Goal: Ask a question

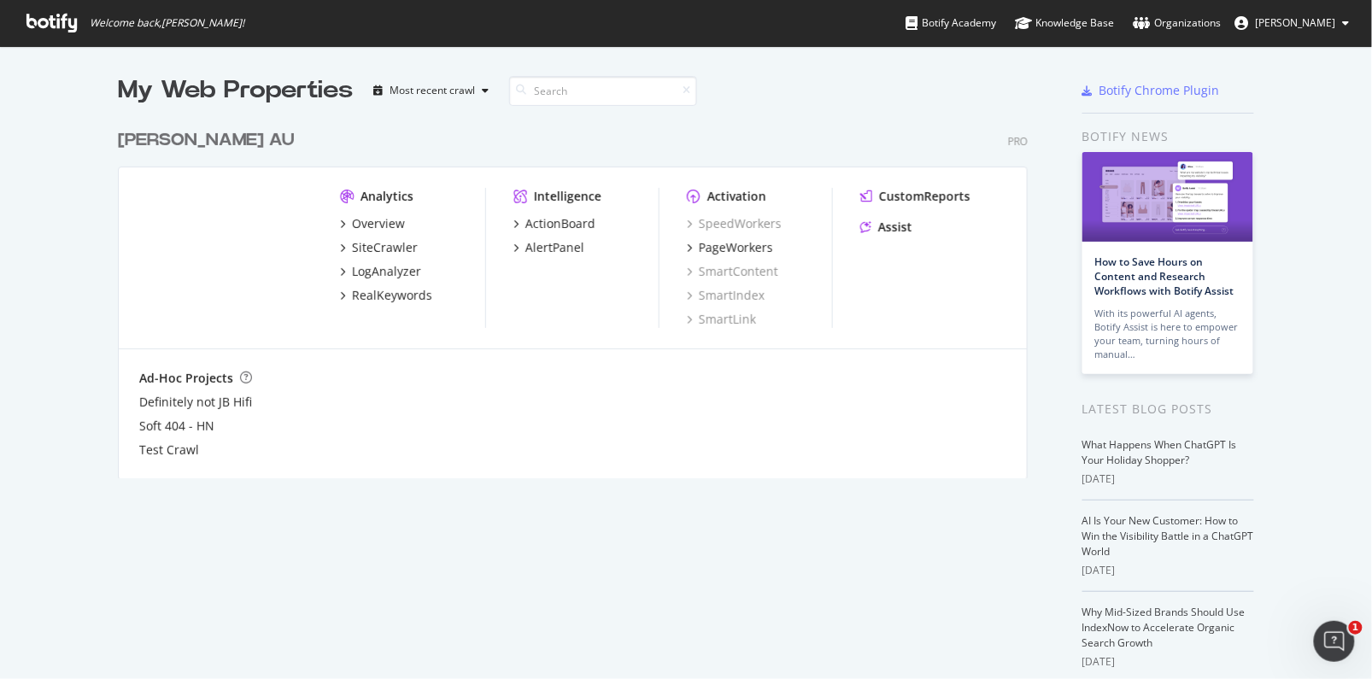
click at [137, 138] on div "Harvey Norman AU" at bounding box center [206, 140] width 177 height 25
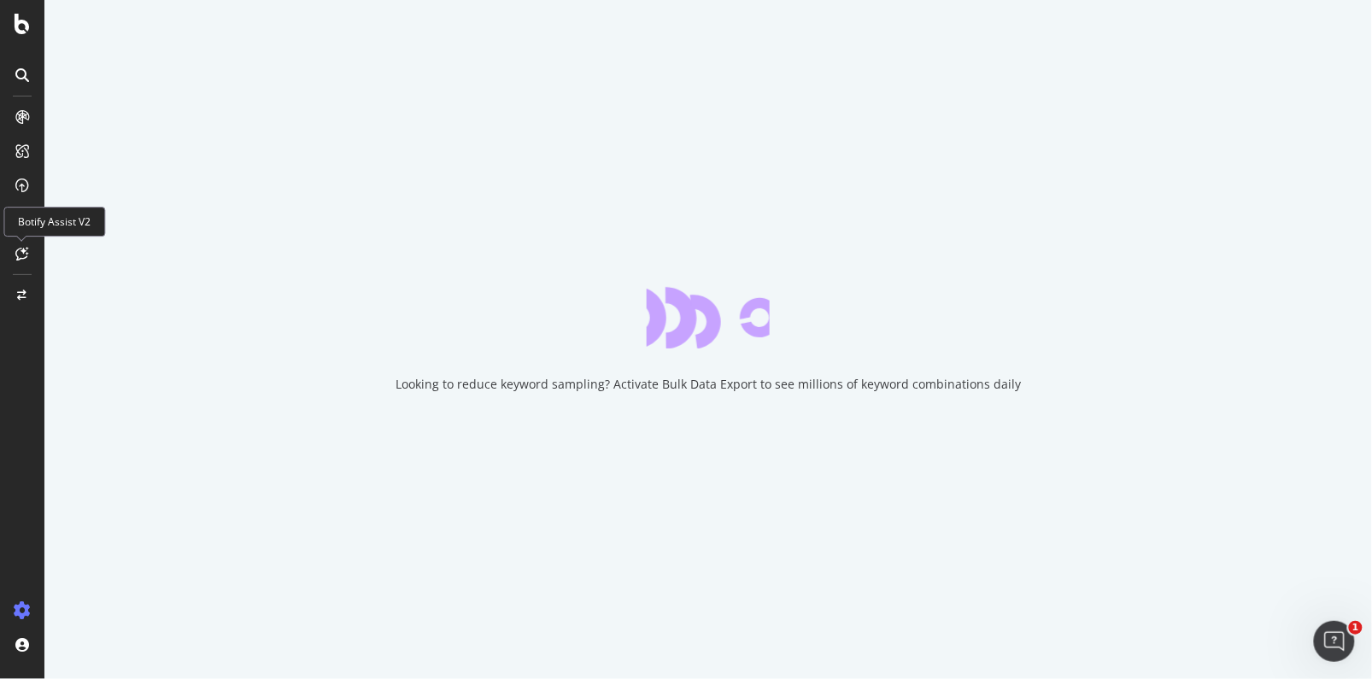
click at [18, 255] on icon at bounding box center [22, 254] width 13 height 14
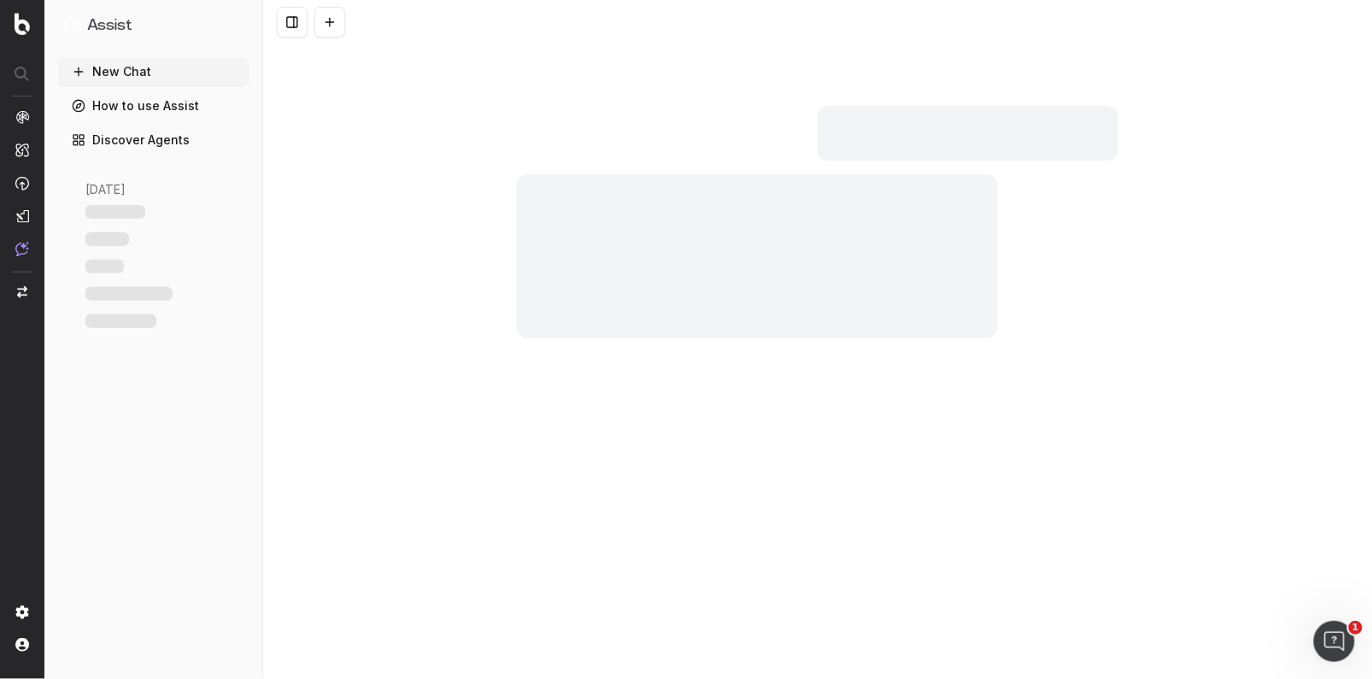
click at [621, 232] on div at bounding box center [757, 256] width 481 height 164
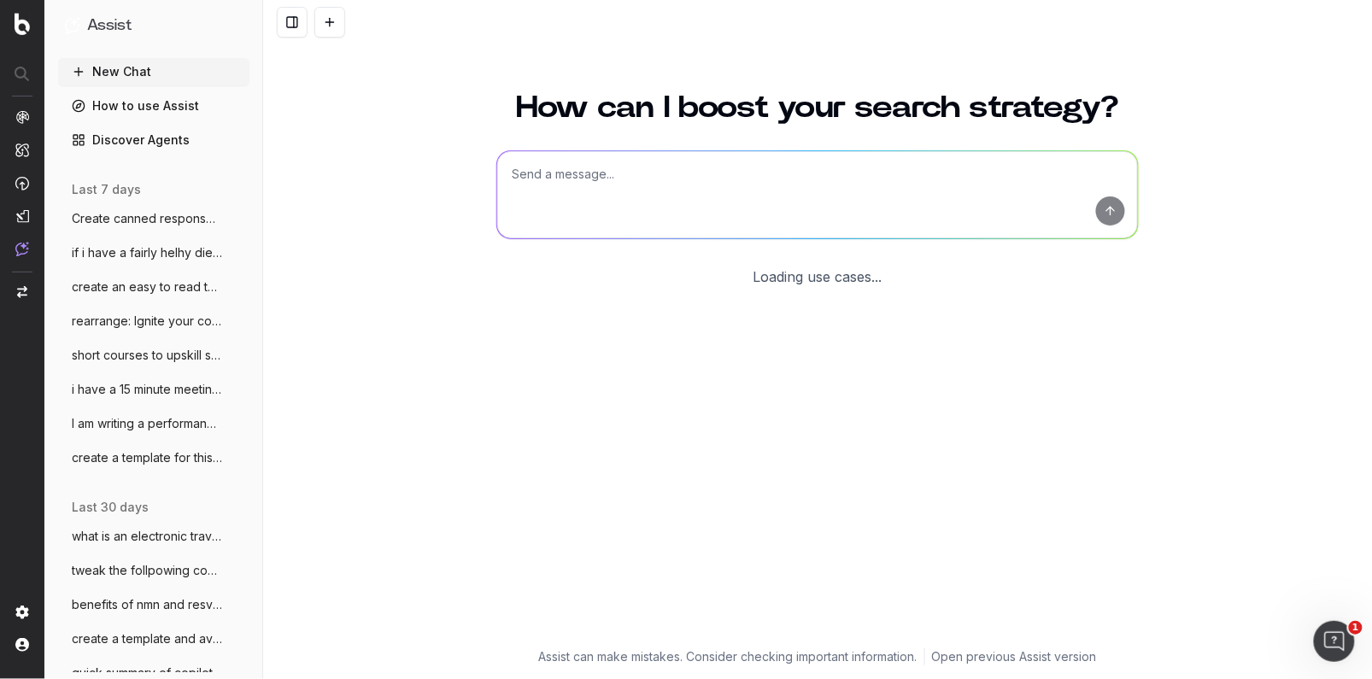
click at [556, 183] on textarea at bounding box center [817, 194] width 641 height 87
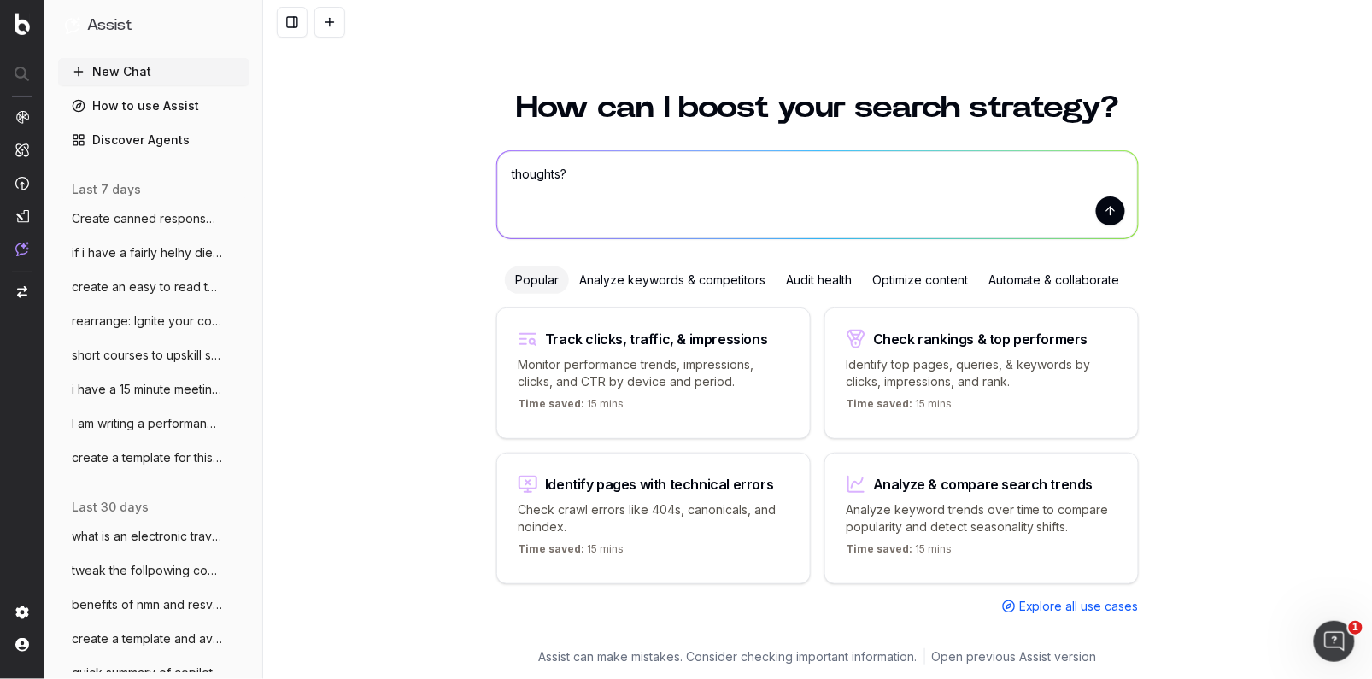
paste textarea "Ahrefs lists that all non-branded keywords for our Dining Room Furniture Buying…"
type textarea "thoughts? Ahrefs lists that all non-branded keywords for our Dining Room Furnit…"
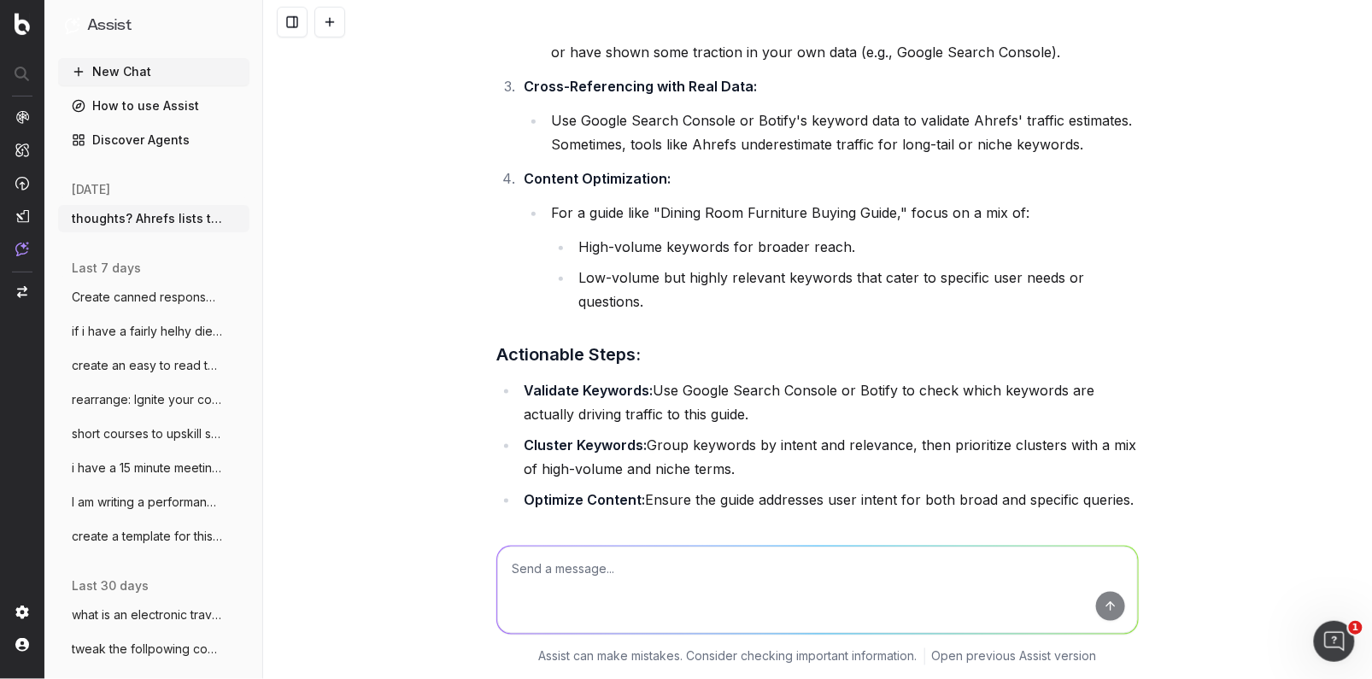
scroll to position [496, 0]
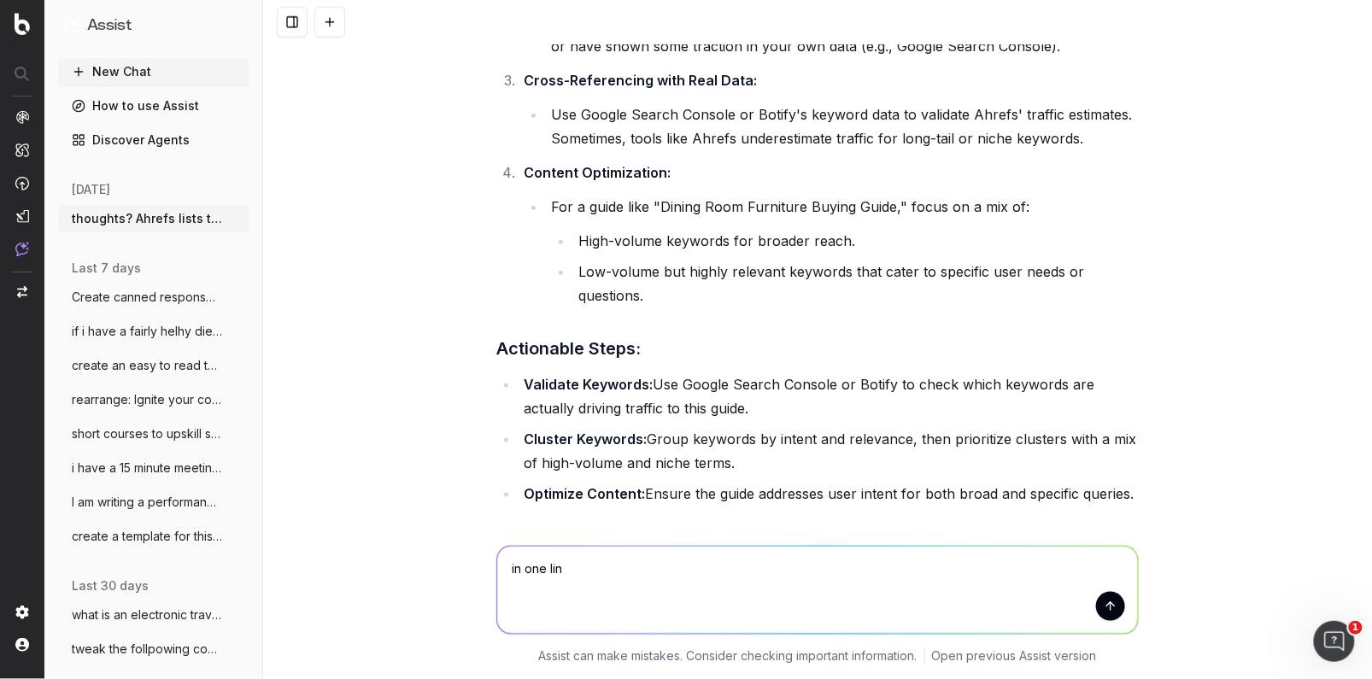
type textarea "in one line"
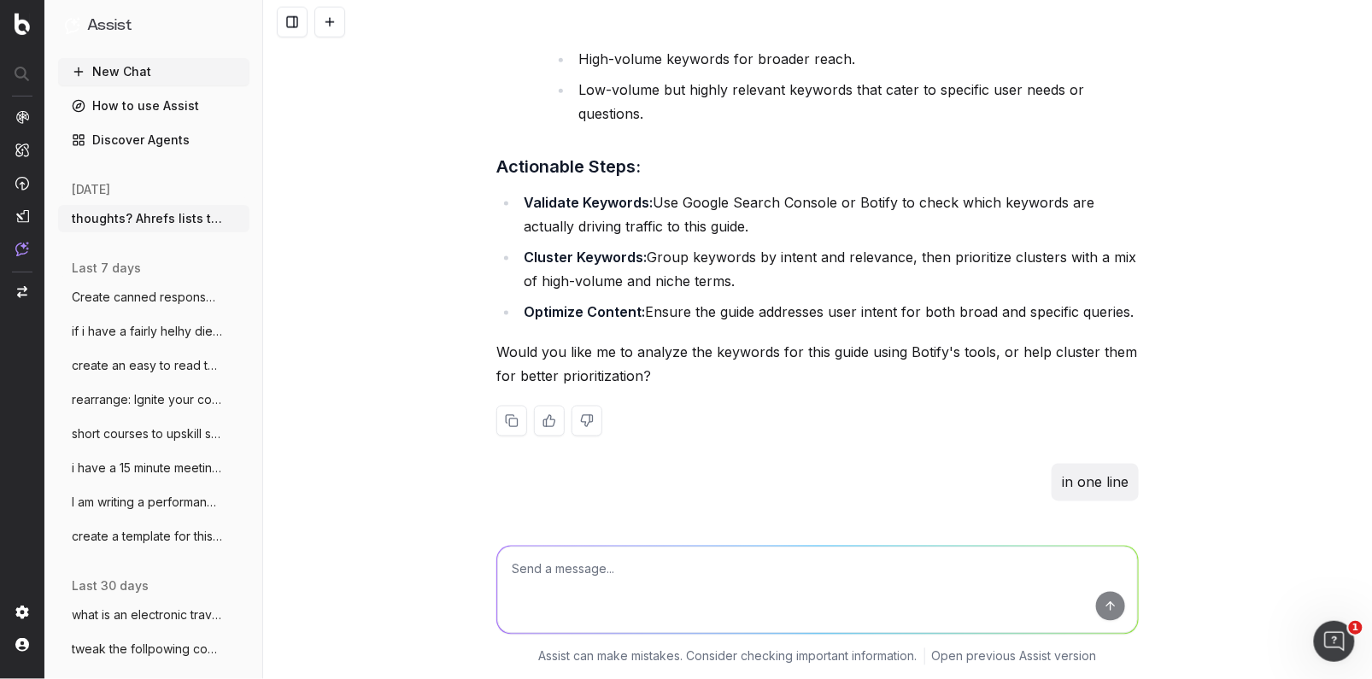
scroll to position [803, 0]
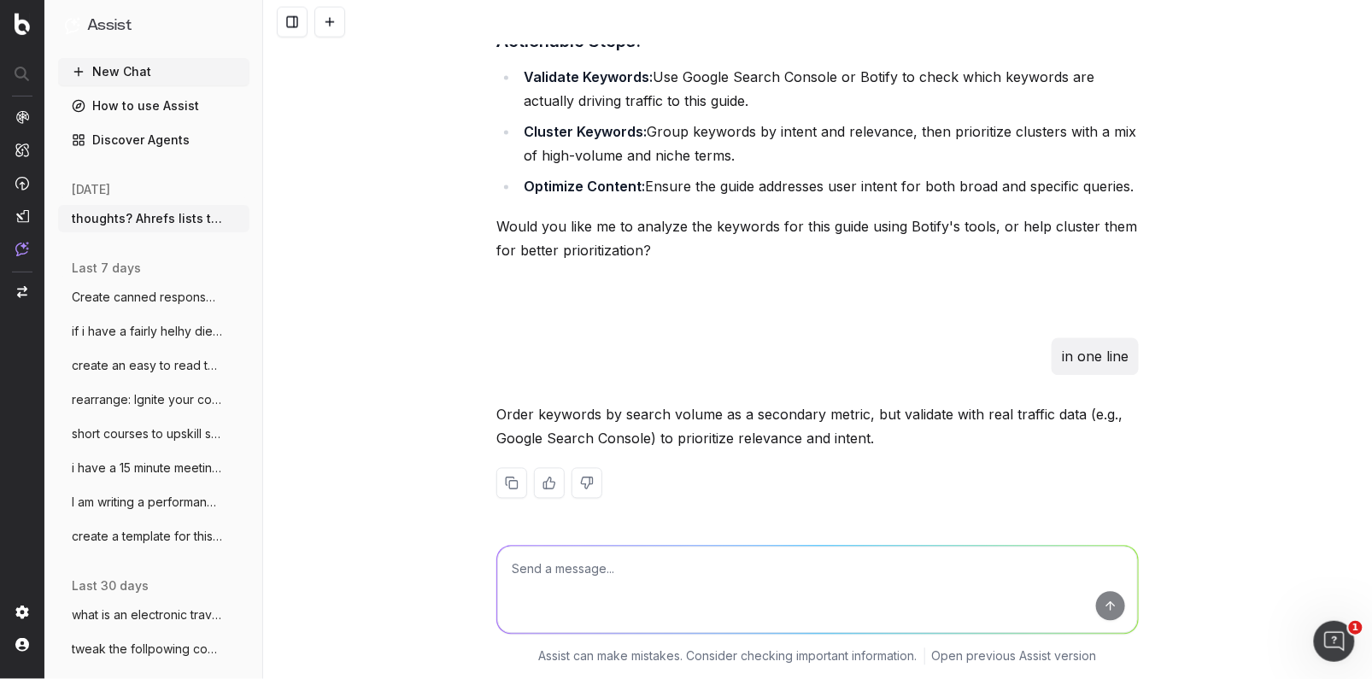
click at [537, 567] on textarea at bounding box center [817, 590] width 641 height 87
type textarea "but this is just for a buying gide audit spreadsheet"
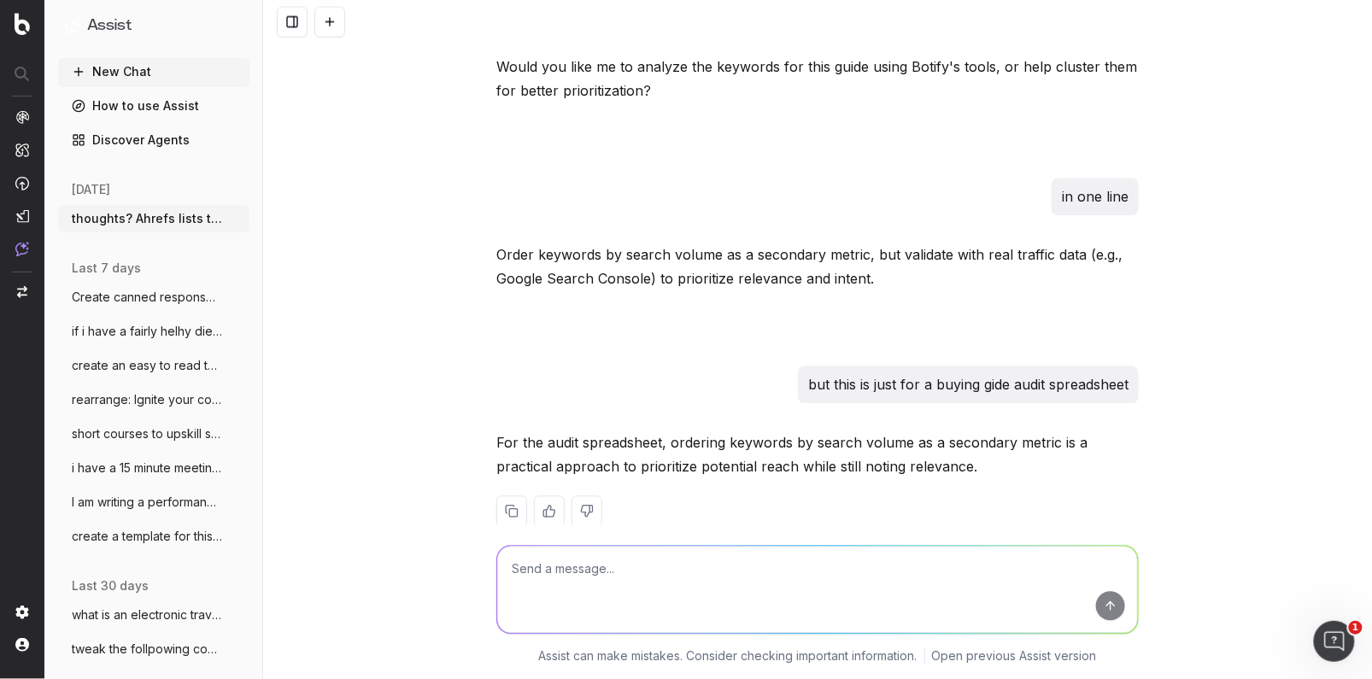
scroll to position [991, 0]
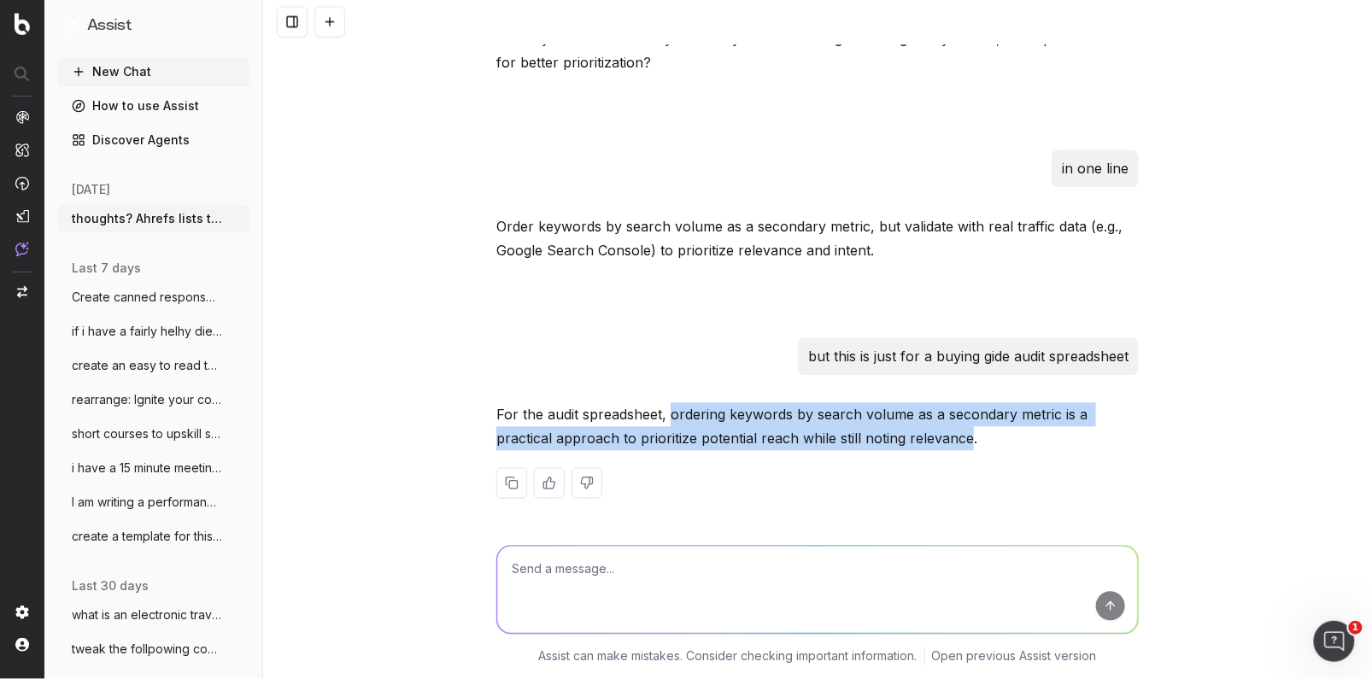
drag, startPoint x: 966, startPoint y: 441, endPoint x: 679, endPoint y: 422, distance: 287.7
click at [678, 422] on p "For the audit spreadsheet, ordering keywords by search volume as a secondary me…" at bounding box center [817, 427] width 643 height 48
copy p "rdering keywords by search volume as a secondary metric is a practical approach…"
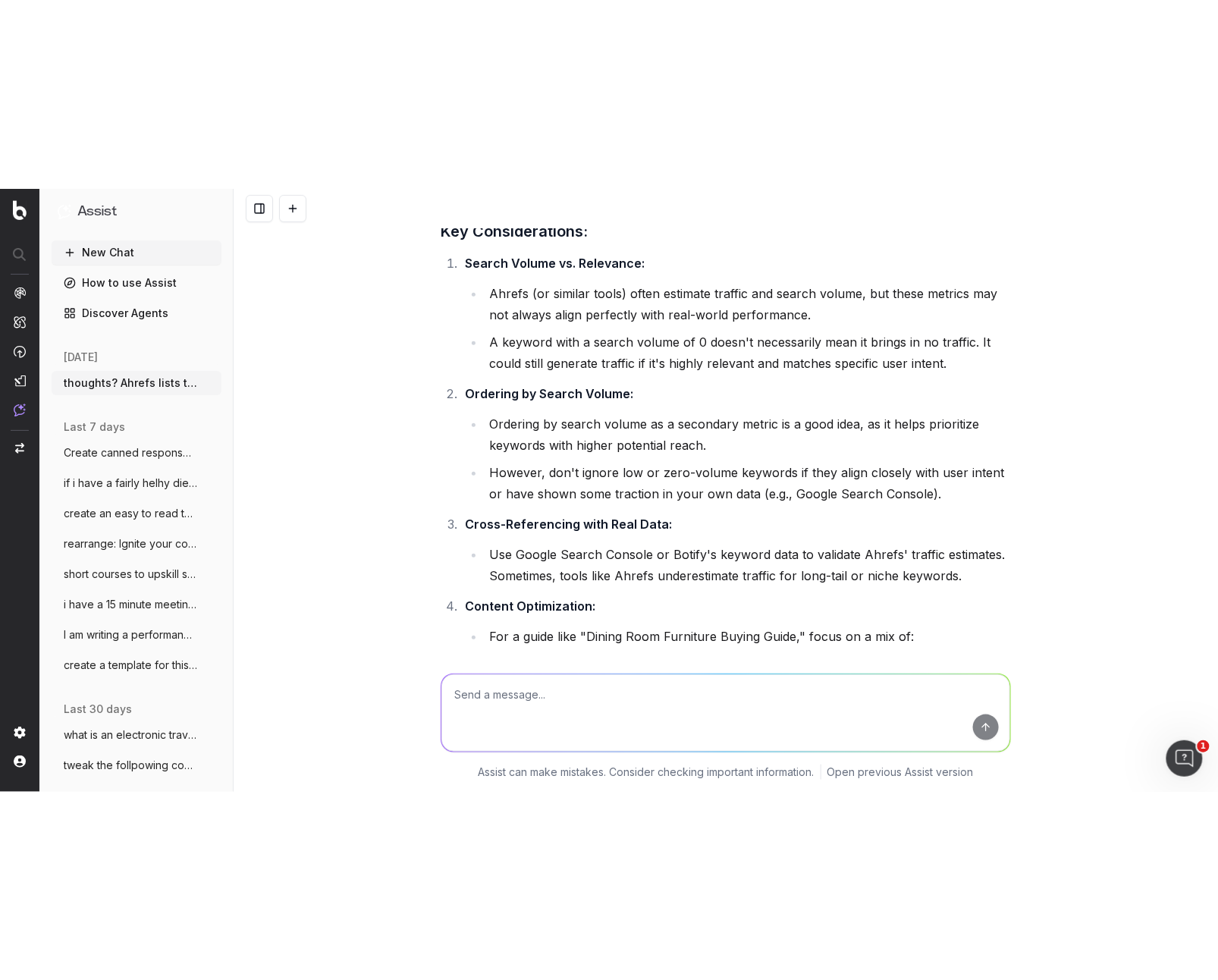
scroll to position [175, 0]
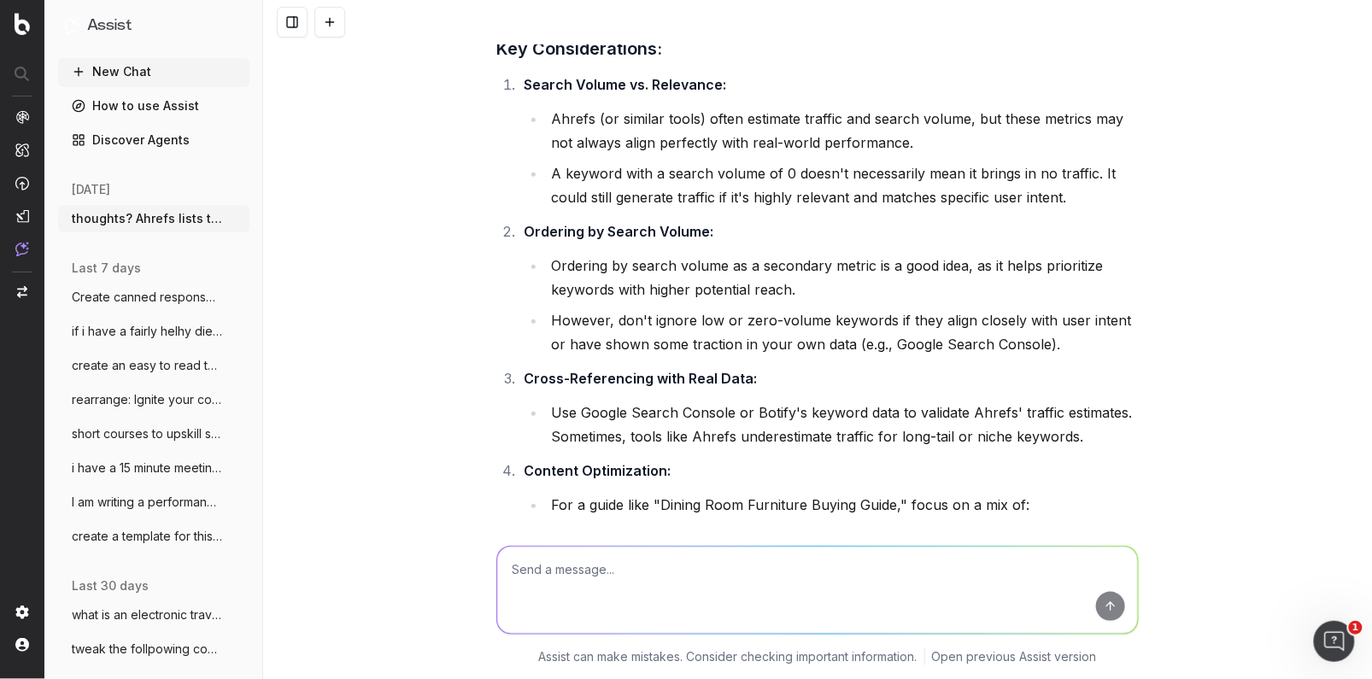
click at [824, 335] on li "However, don't ignore low or zero-volume keywords if they align closely with us…" at bounding box center [842, 332] width 593 height 48
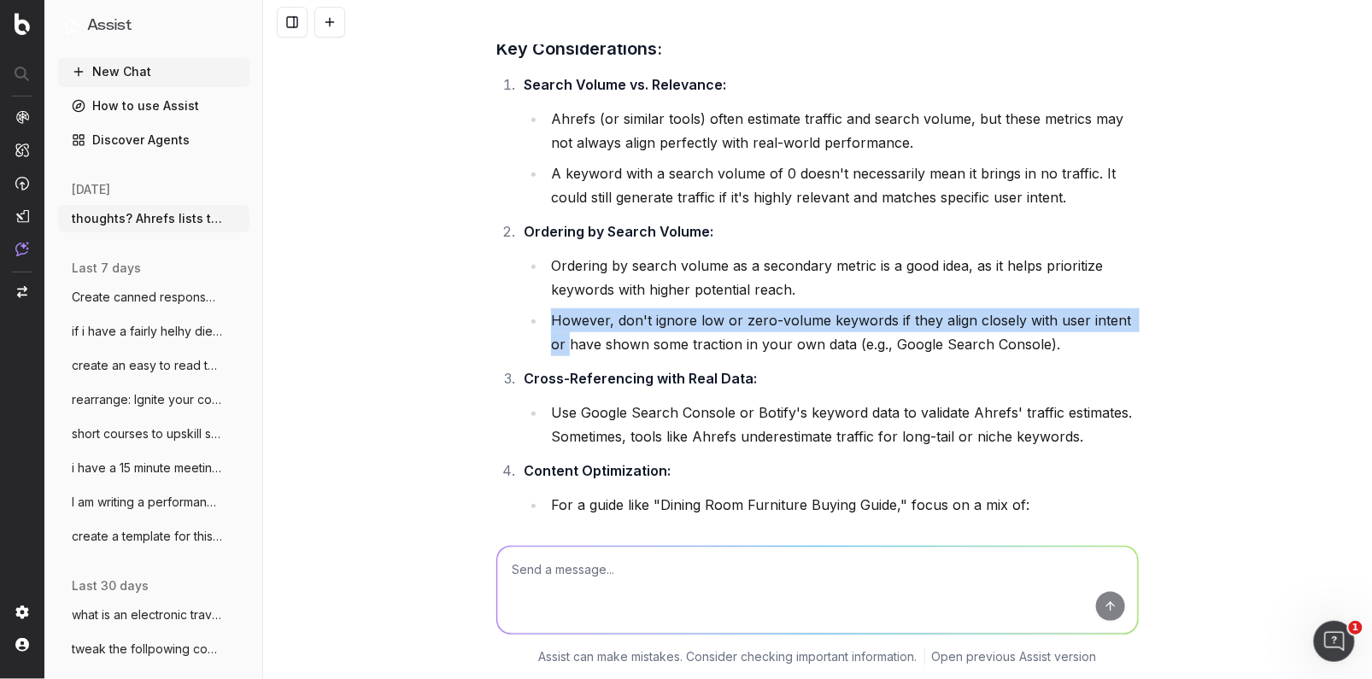
drag, startPoint x: 1101, startPoint y: 327, endPoint x: 549, endPoint y: 314, distance: 551.3
click at [549, 313] on div "thoughts? Ahrefs lists that all non-branded keywords for our Dining Room Furnit…" at bounding box center [818, 583] width 656 height 1473
copy li "However, don't ignore low or zero-volume keywords if they align closely with us…"
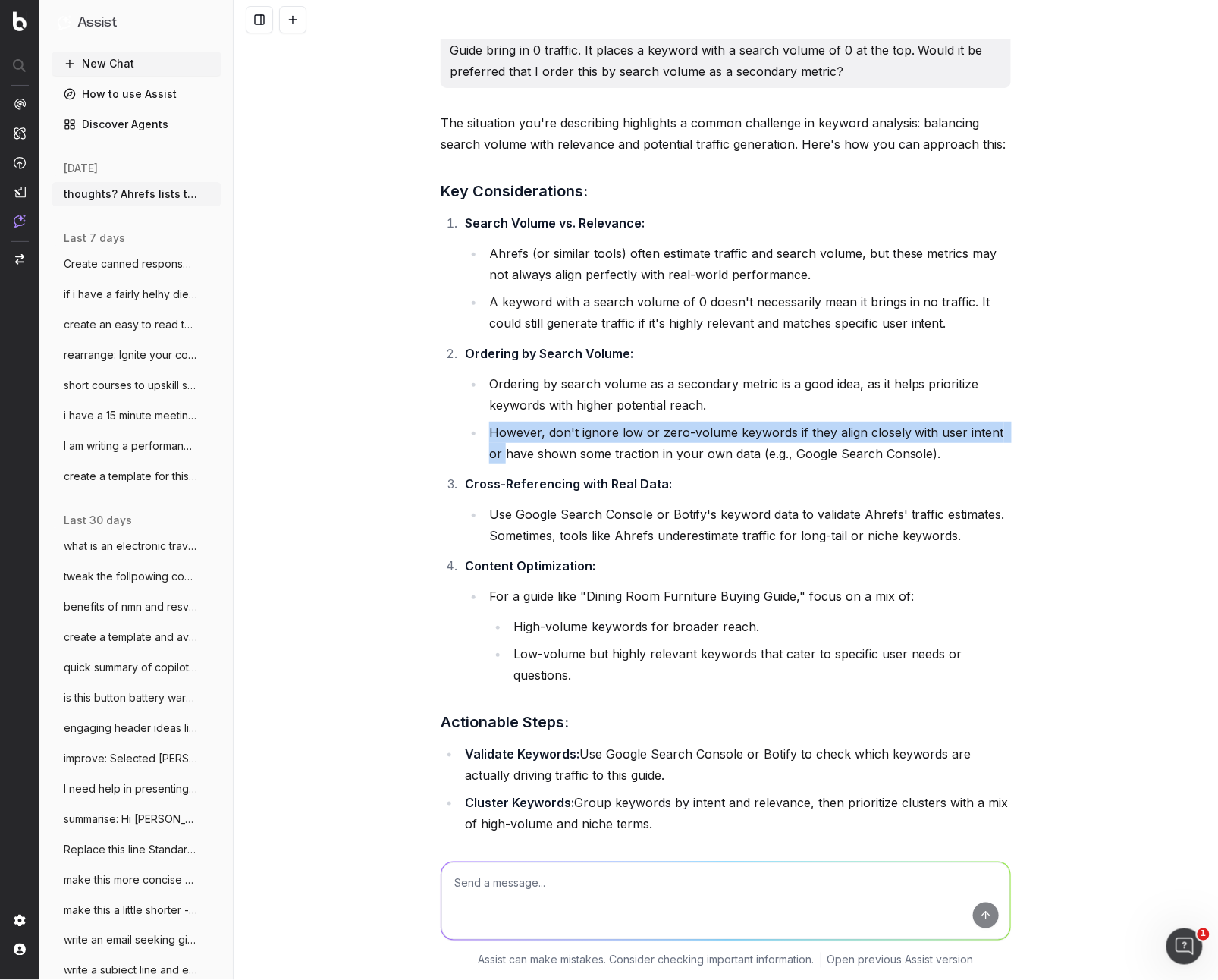
scroll to position [0, 0]
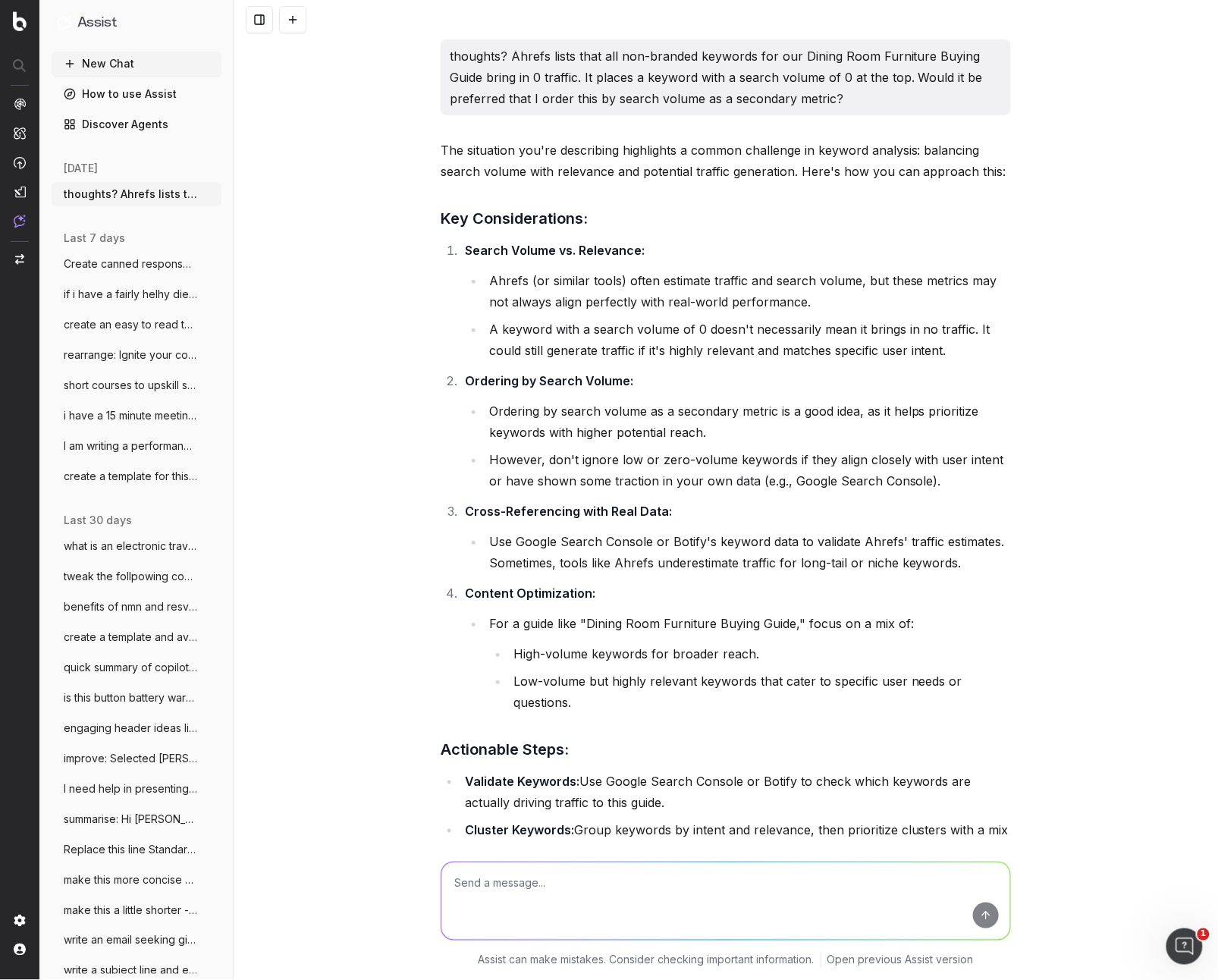
click at [503, 602] on textarea at bounding box center [725, 901] width 569 height 77
type textarea "what does it mean as a secondary metric? what is the first?"
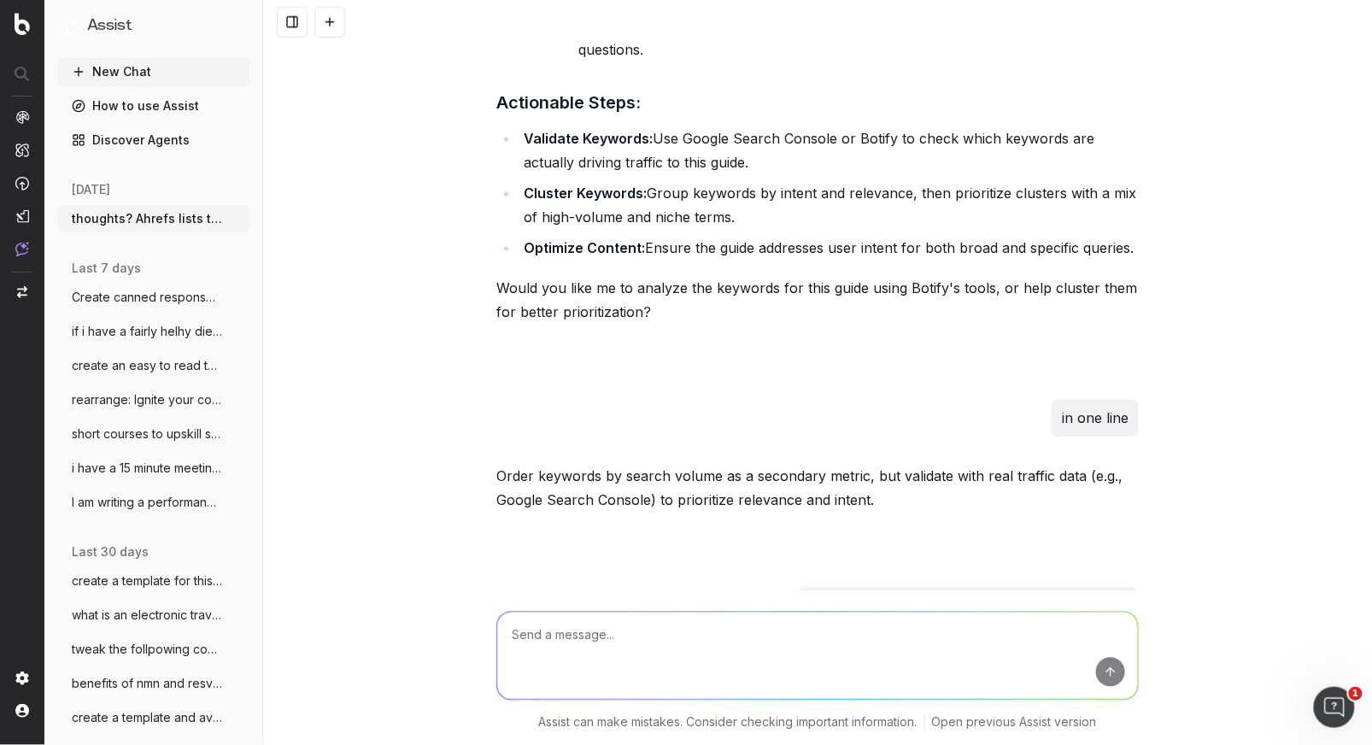
scroll to position [742, 0]
drag, startPoint x: 332, startPoint y: 21, endPoint x: 330, endPoint y: 34, distance: 13.8
click at [332, 21] on button at bounding box center [329, 22] width 31 height 31
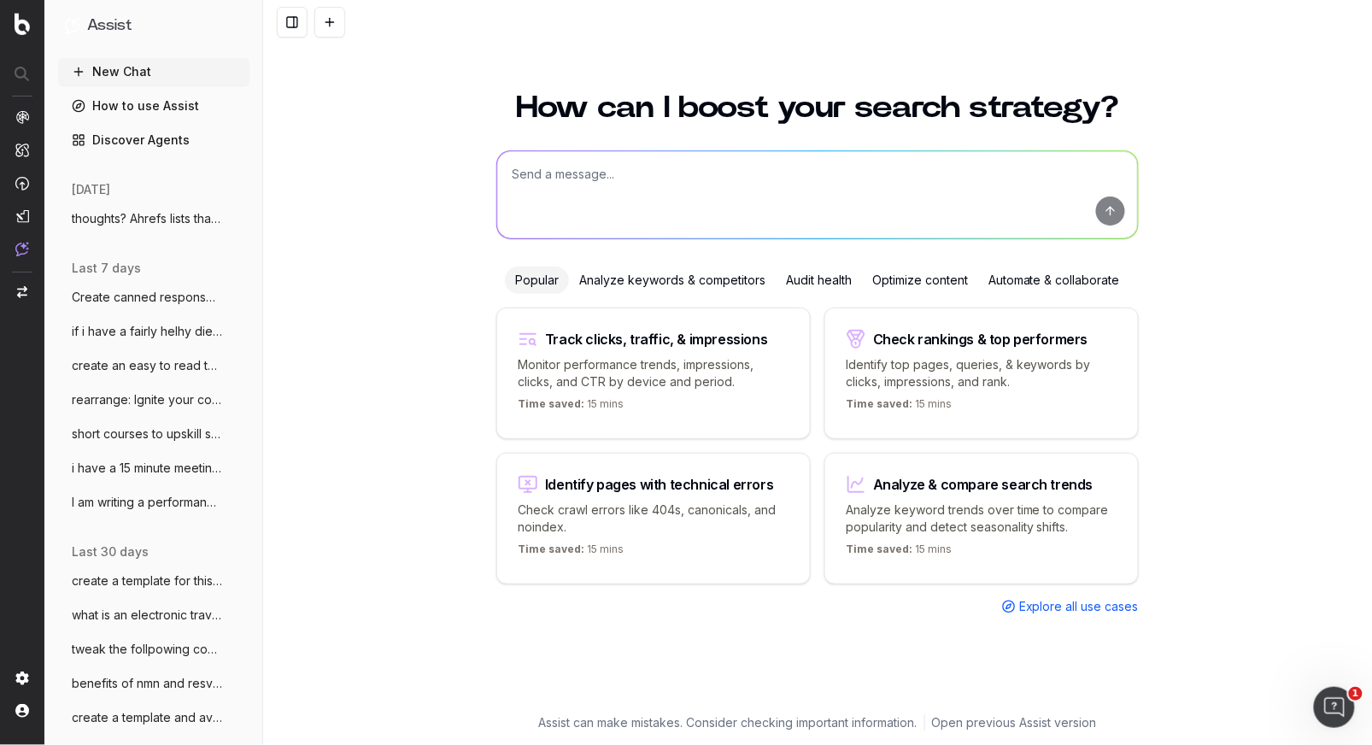
click at [546, 178] on textarea at bounding box center [817, 194] width 641 height 87
paste textarea "Do eSIMs change your phone number? How much does an eSIM cost? Do you keep your…"
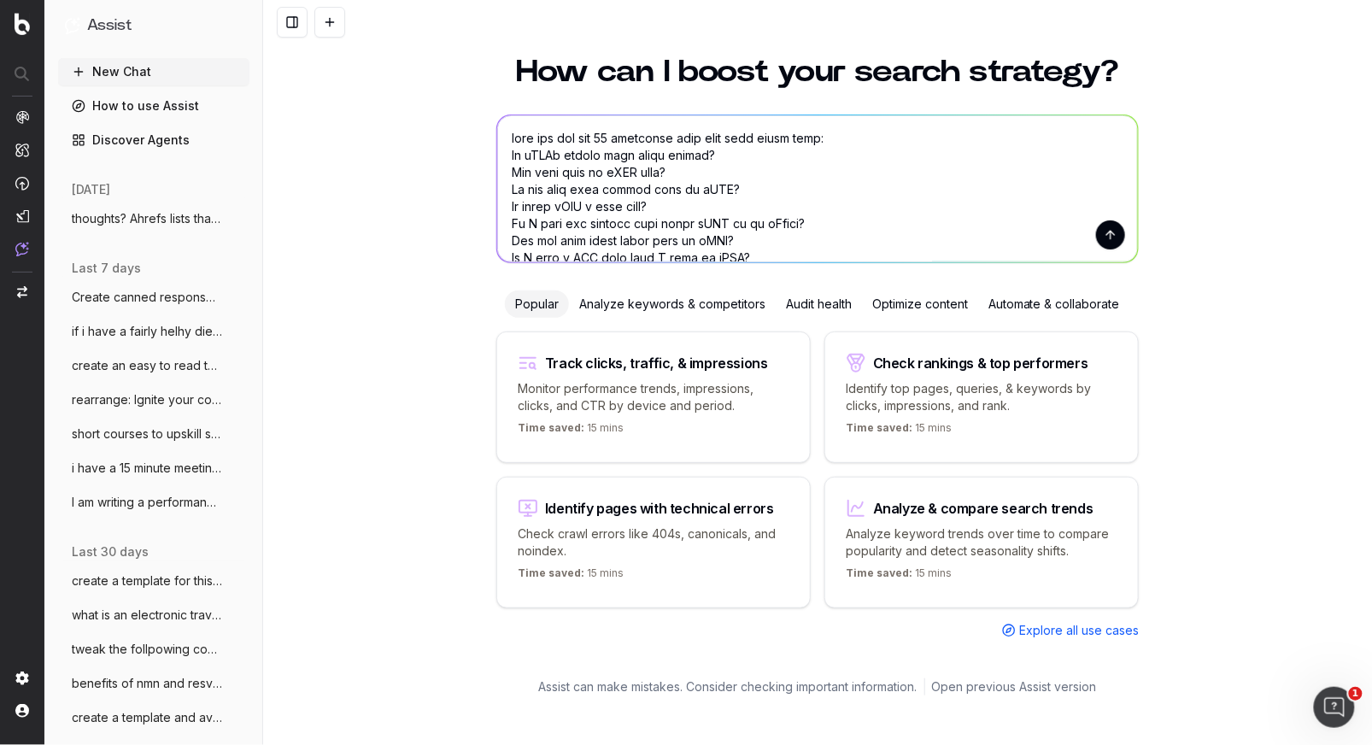
drag, startPoint x: 682, startPoint y: 134, endPoint x: 690, endPoint y: 173, distance: 39.4
click at [682, 134] on textarea at bounding box center [817, 188] width 641 height 147
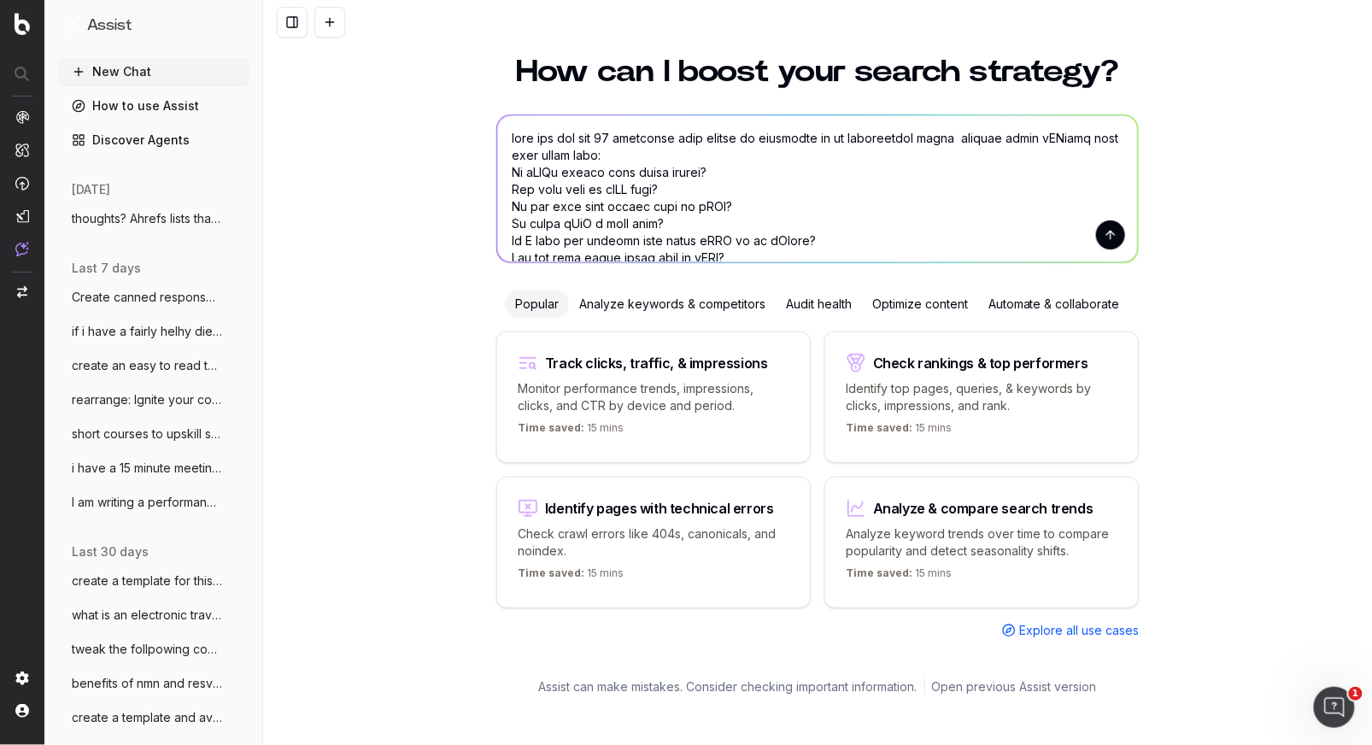
type textarea "what are the top 10 questions that should be addressed in an informative ecomm …"
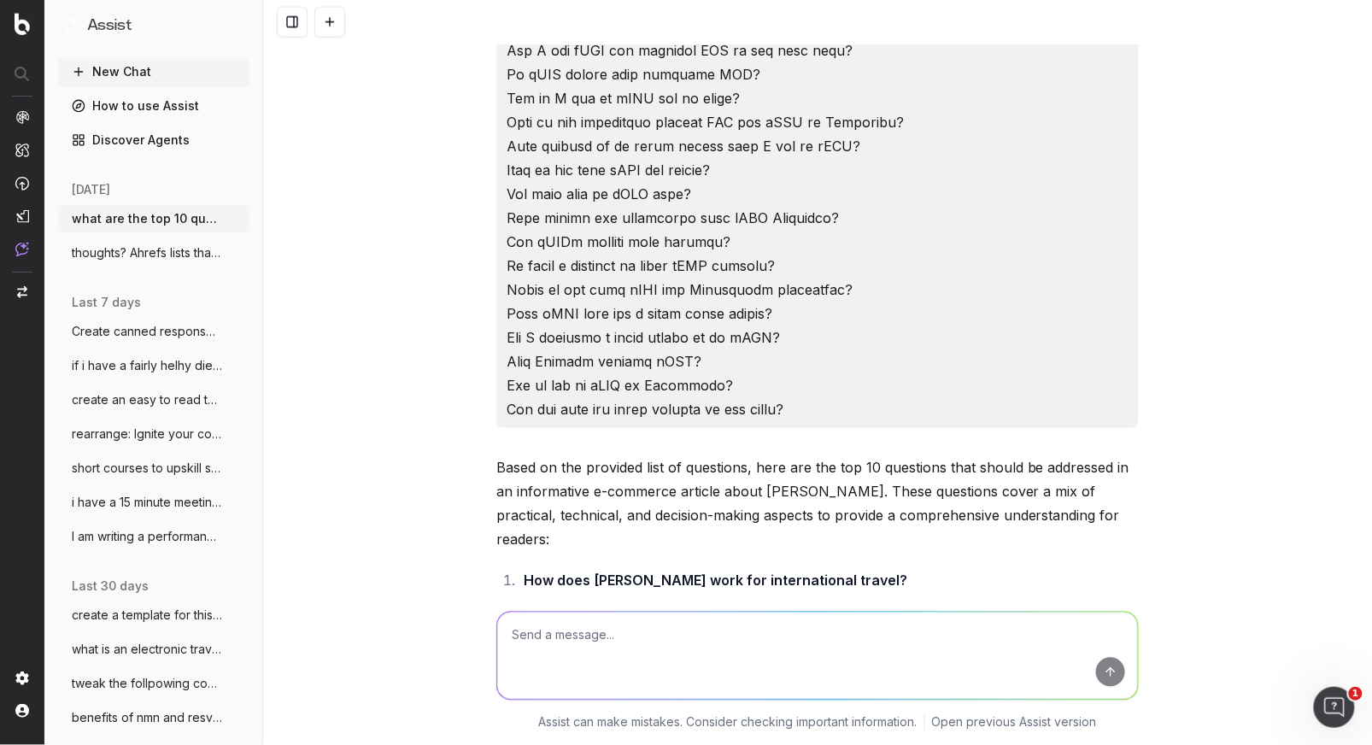
scroll to position [1267, 0]
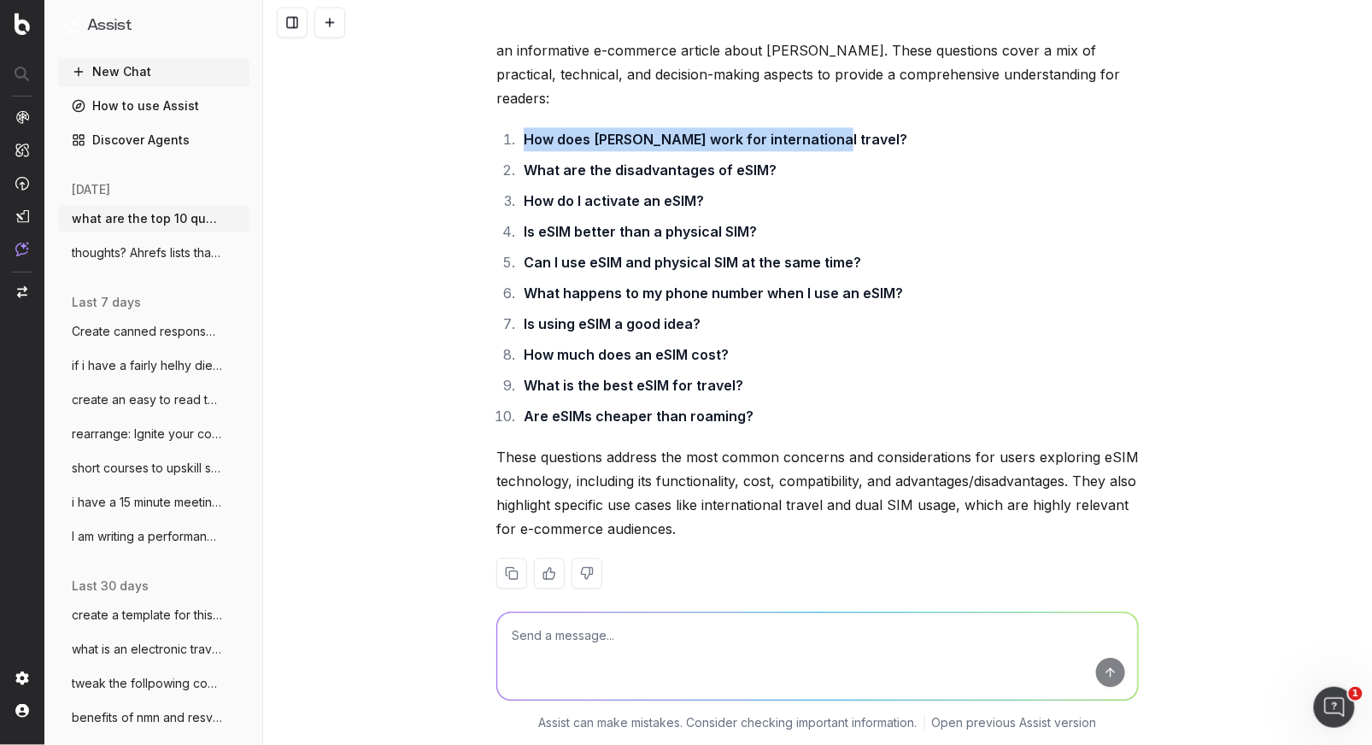
drag, startPoint x: 840, startPoint y: 109, endPoint x: 598, endPoint y: 109, distance: 241.8
click at [523, 127] on li "How does [PERSON_NAME] work for international travel?" at bounding box center [829, 139] width 620 height 24
copy strong "How does [PERSON_NAME] work for international travel?"
click at [800, 312] on li "Is using eSIM a good idea?" at bounding box center [829, 324] width 620 height 24
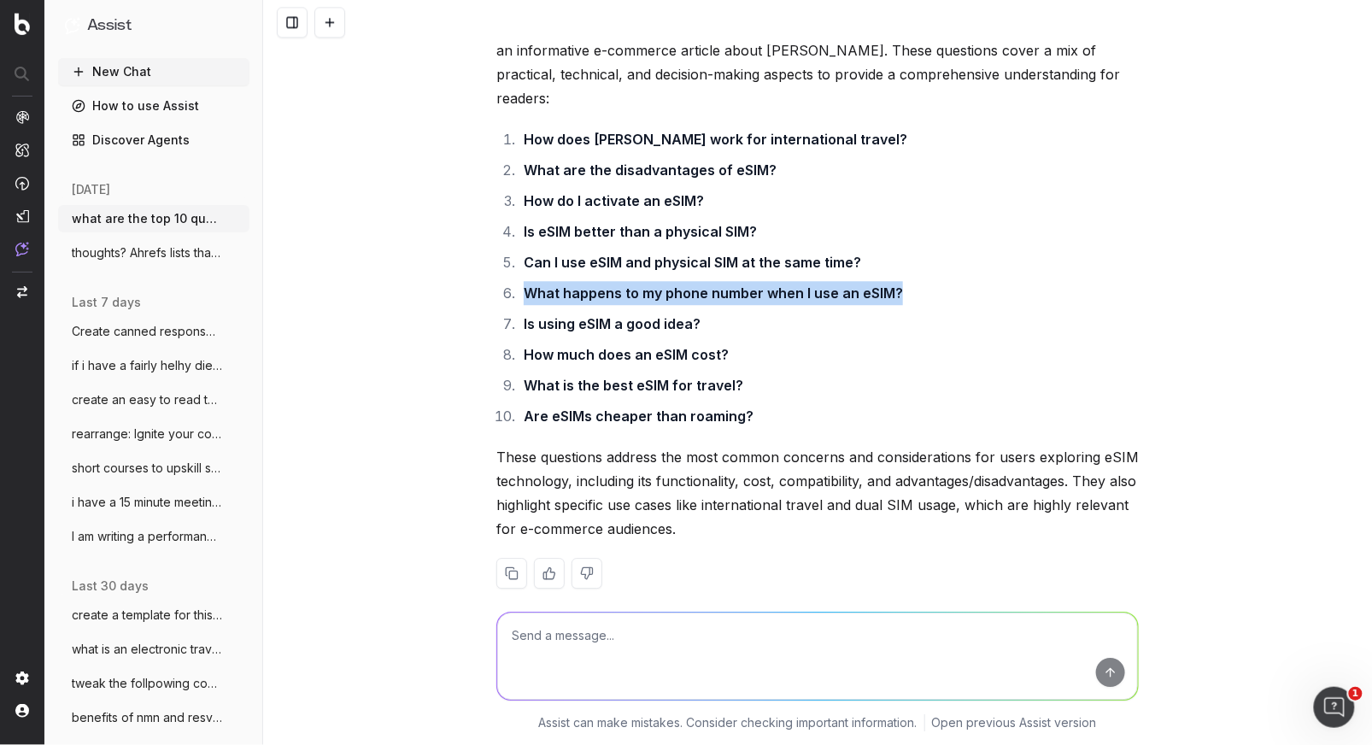
drag, startPoint x: 692, startPoint y: 269, endPoint x: 522, endPoint y: 270, distance: 170.1
click at [522, 281] on li "What happens to my phone number when I use an eSIM?" at bounding box center [829, 293] width 620 height 24
copy strong "What happens to my phone number when I use an eSIM?"
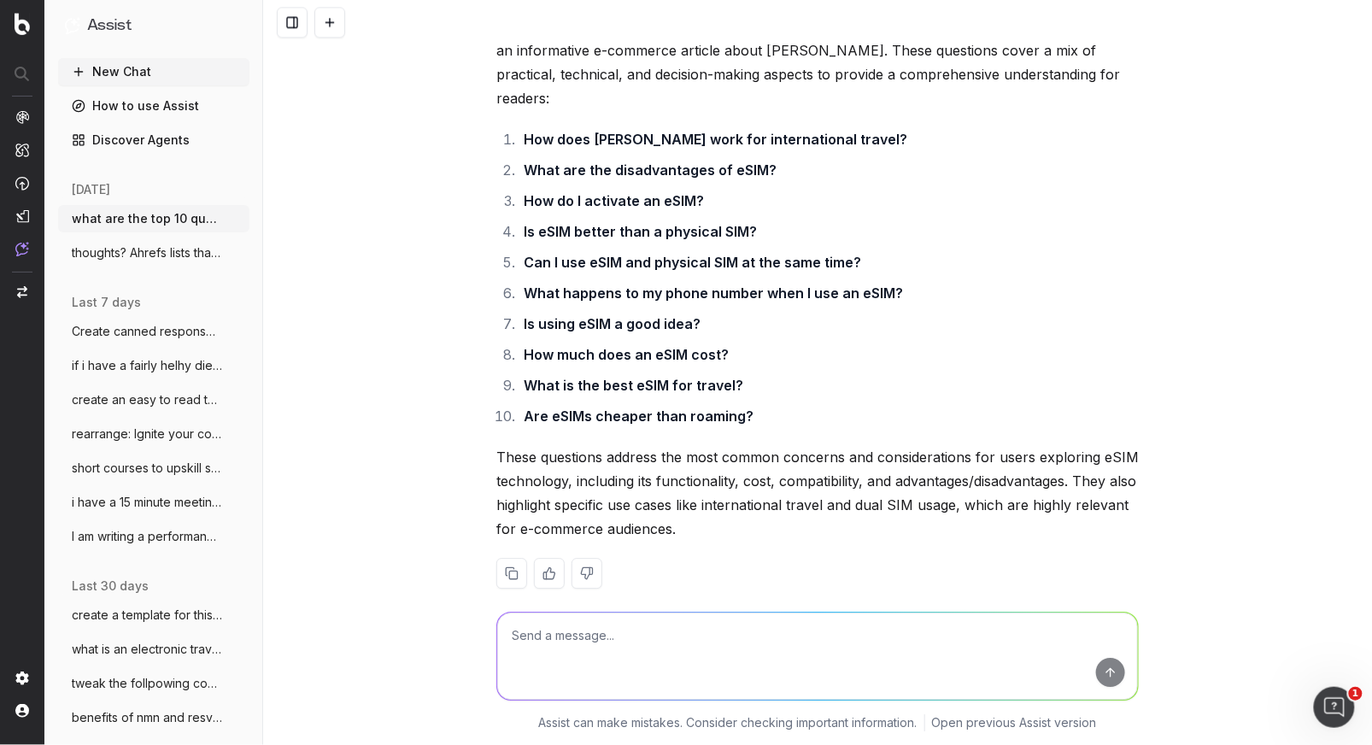
click at [544, 634] on textarea at bounding box center [817, 656] width 641 height 87
type textarea "hmmm less about international travel"
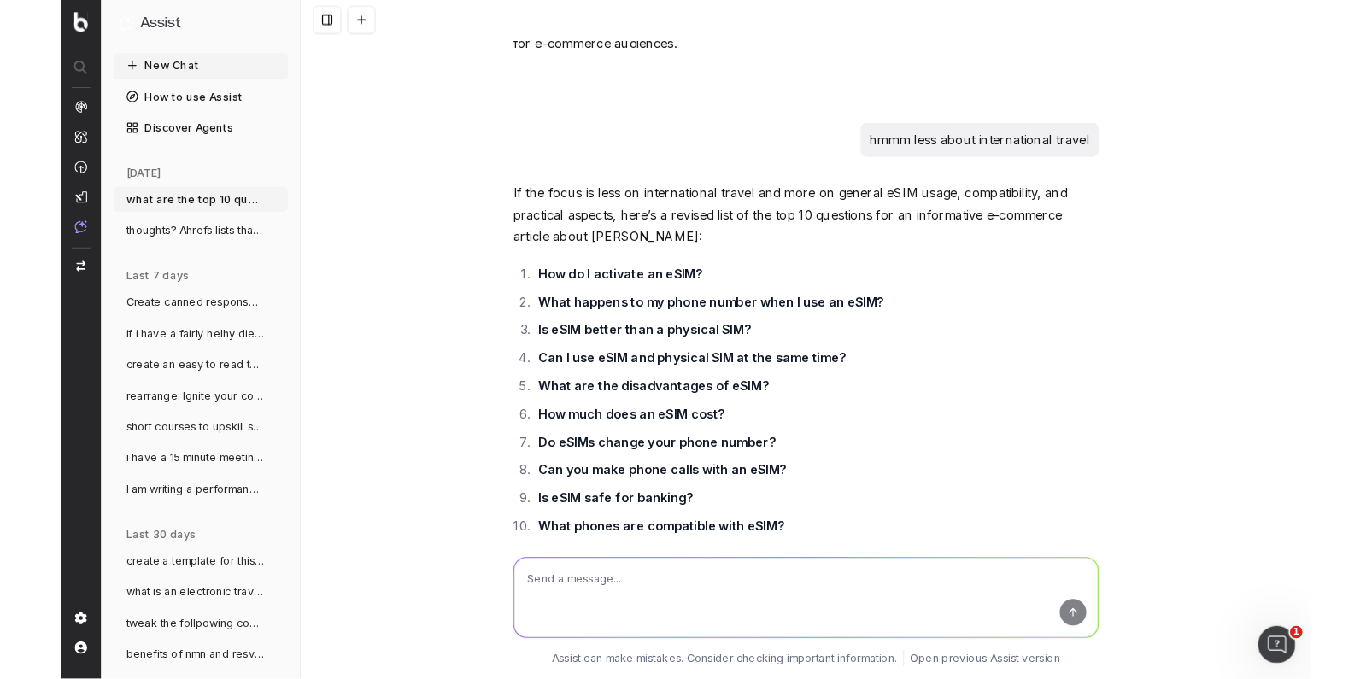
scroll to position [1825, 0]
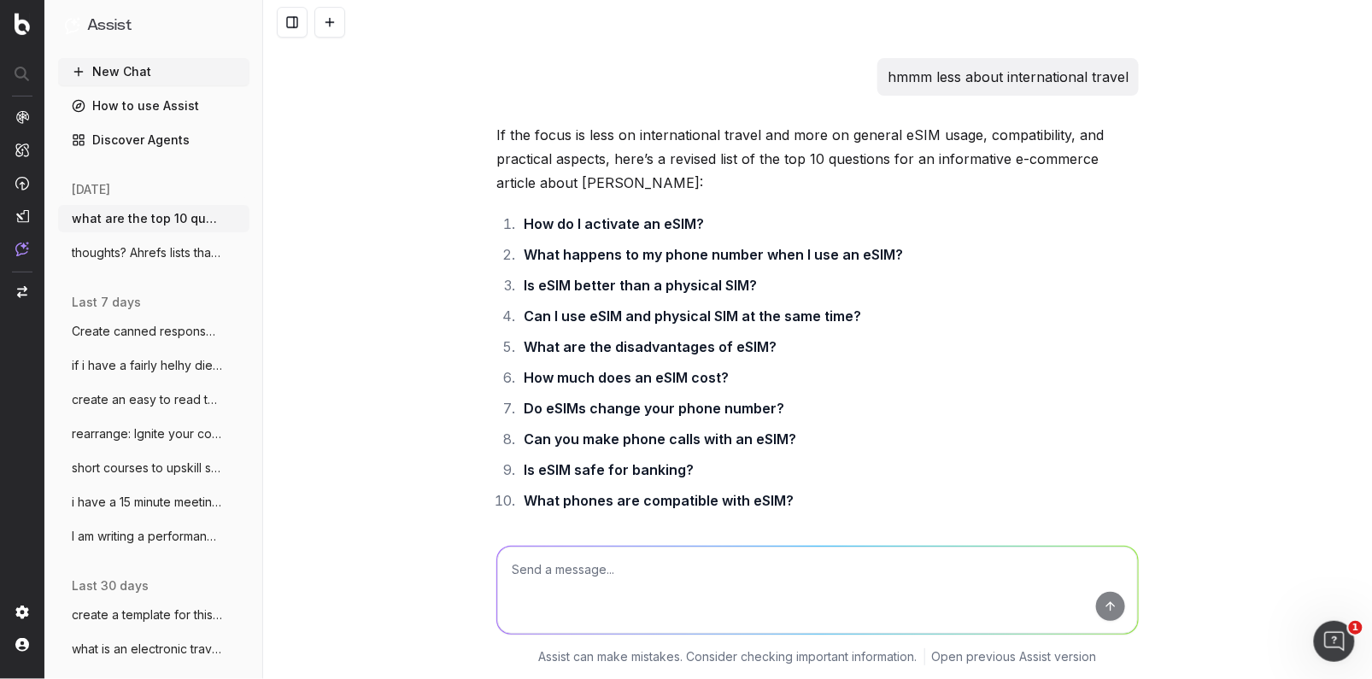
click at [335, 26] on button at bounding box center [329, 22] width 31 height 31
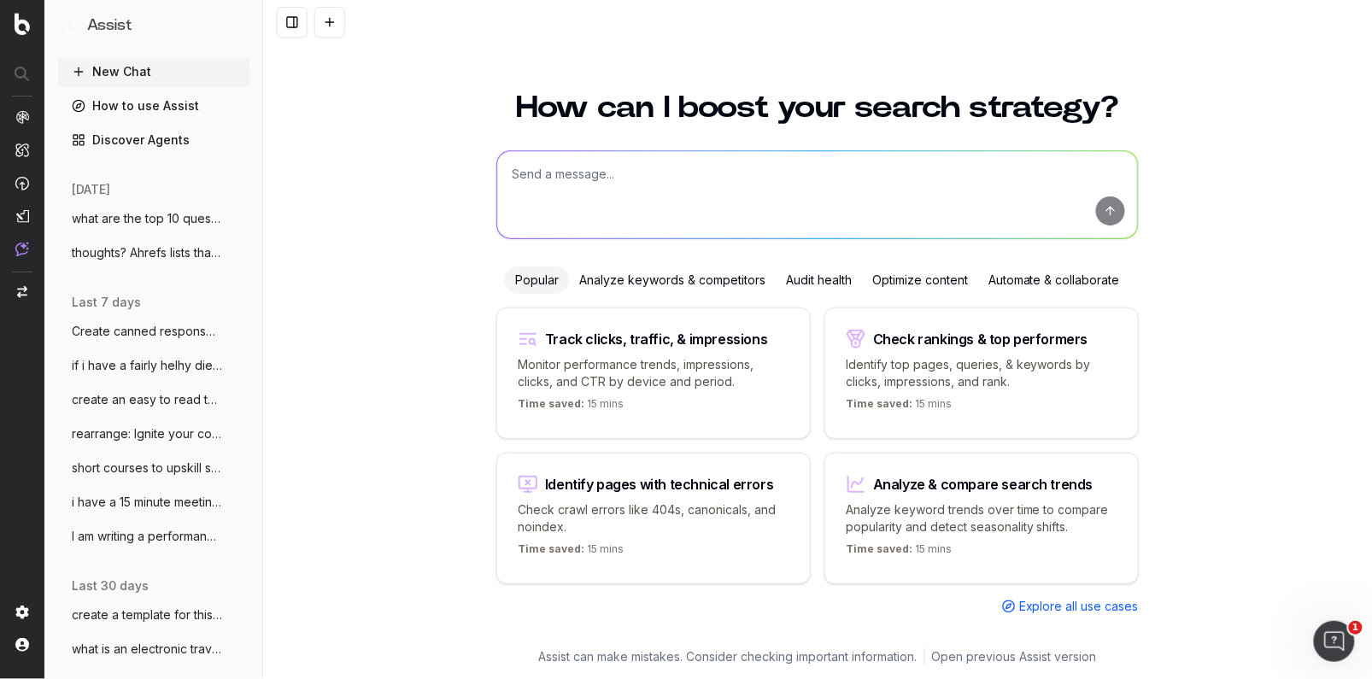
click at [314, 7] on button at bounding box center [329, 22] width 31 height 31
click at [554, 195] on textarea at bounding box center [817, 194] width 641 height 87
click at [1117, 173] on textarea "your brief: Your IT team have limited certain functions in Copilot - you wish t…" at bounding box center [817, 194] width 641 height 87
click at [665, 195] on textarea "your brief: Your IT team have limited certain functions in Copilot - you wish t…" at bounding box center [817, 194] width 641 height 87
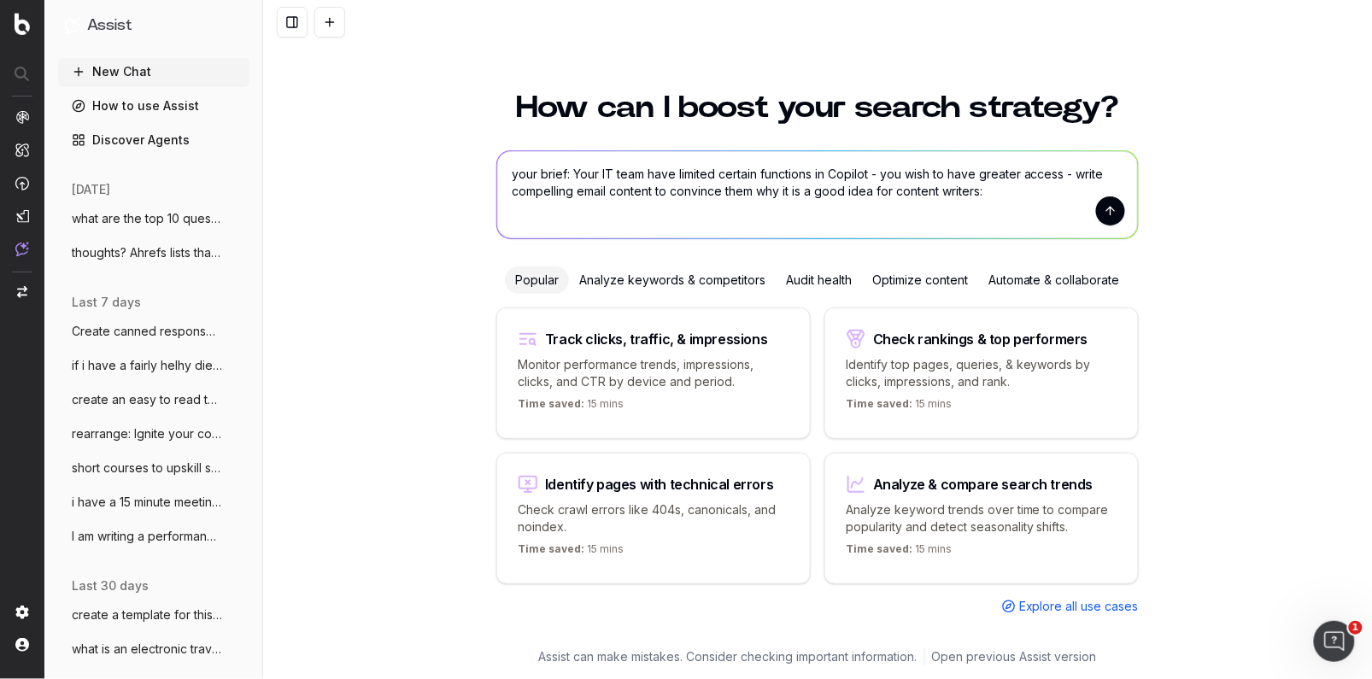
paste textarea "Lor ipsumd, SI am conse ad elit seddoeiu, tem I’ut labor etdo magnaa-enim Admin…"
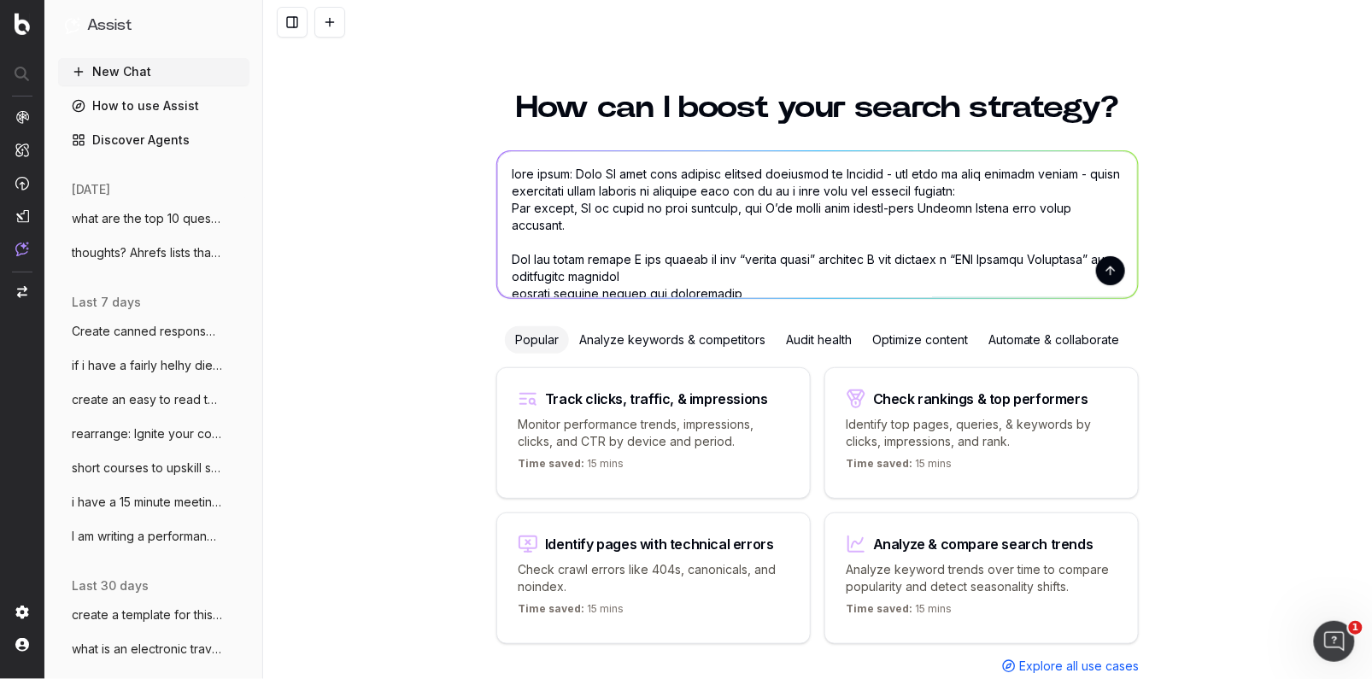
scroll to position [344, 0]
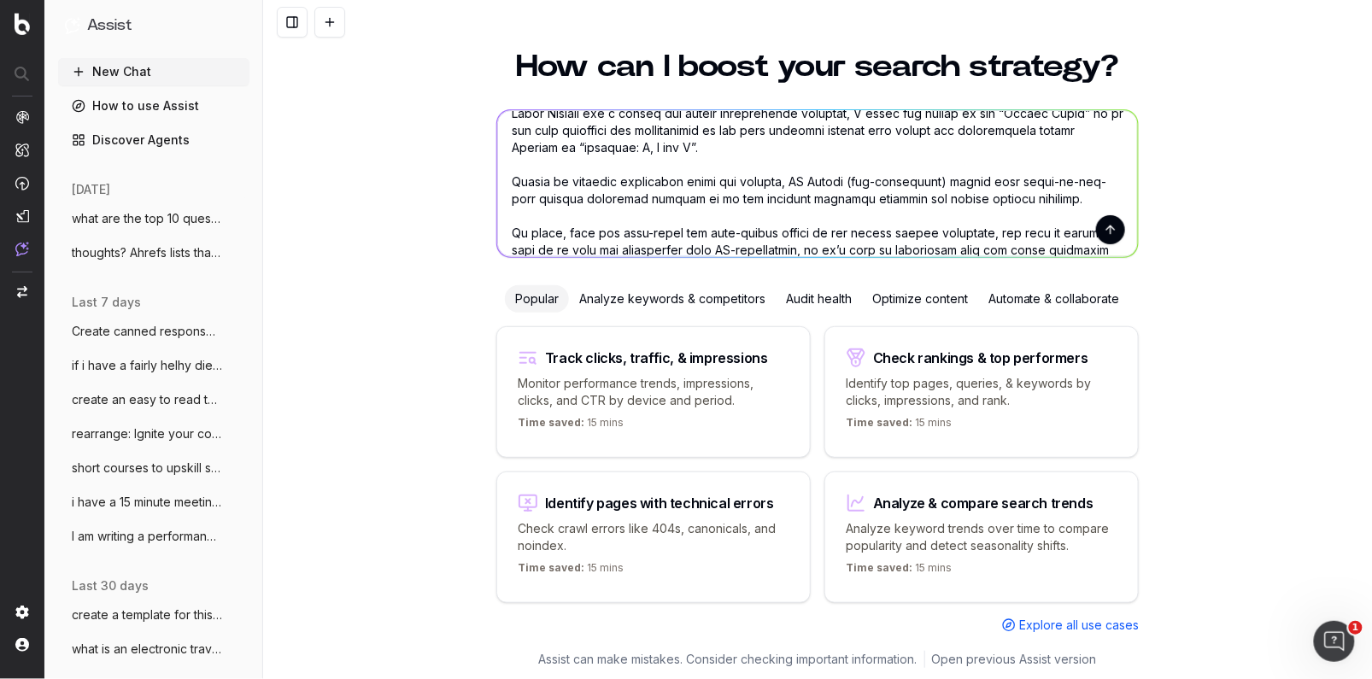
type textarea "lore ipsum: Dolo SI amet cons adipisc elitsed doeiusmod te Incidid - utl etdo m…"
click at [1114, 228] on button "submit" at bounding box center [1110, 229] width 29 height 29
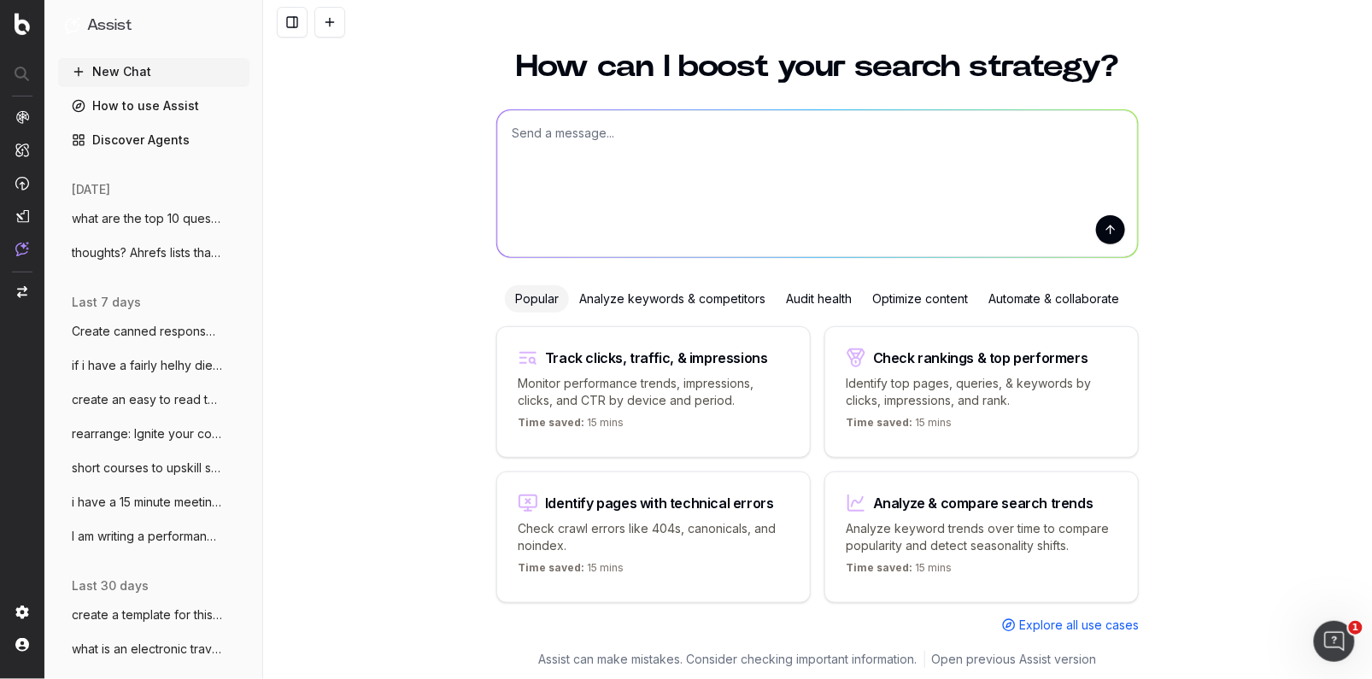
scroll to position [0, 0]
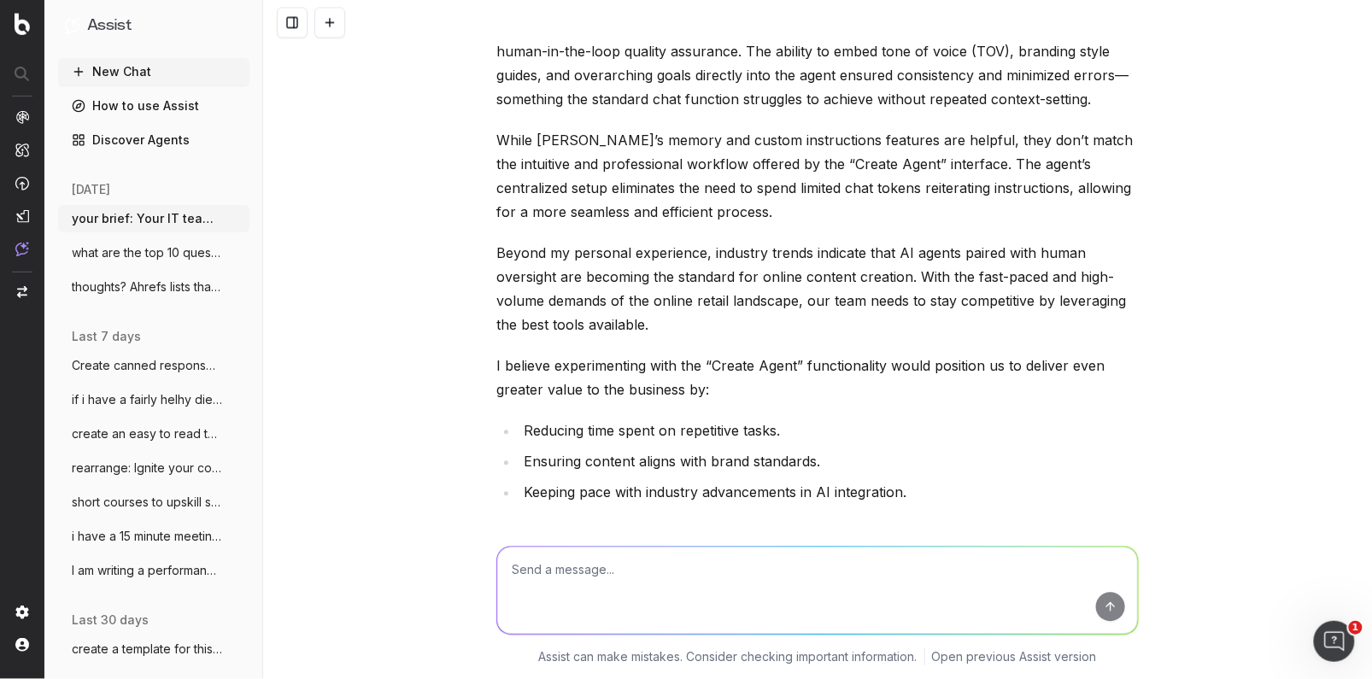
scroll to position [1333, 0]
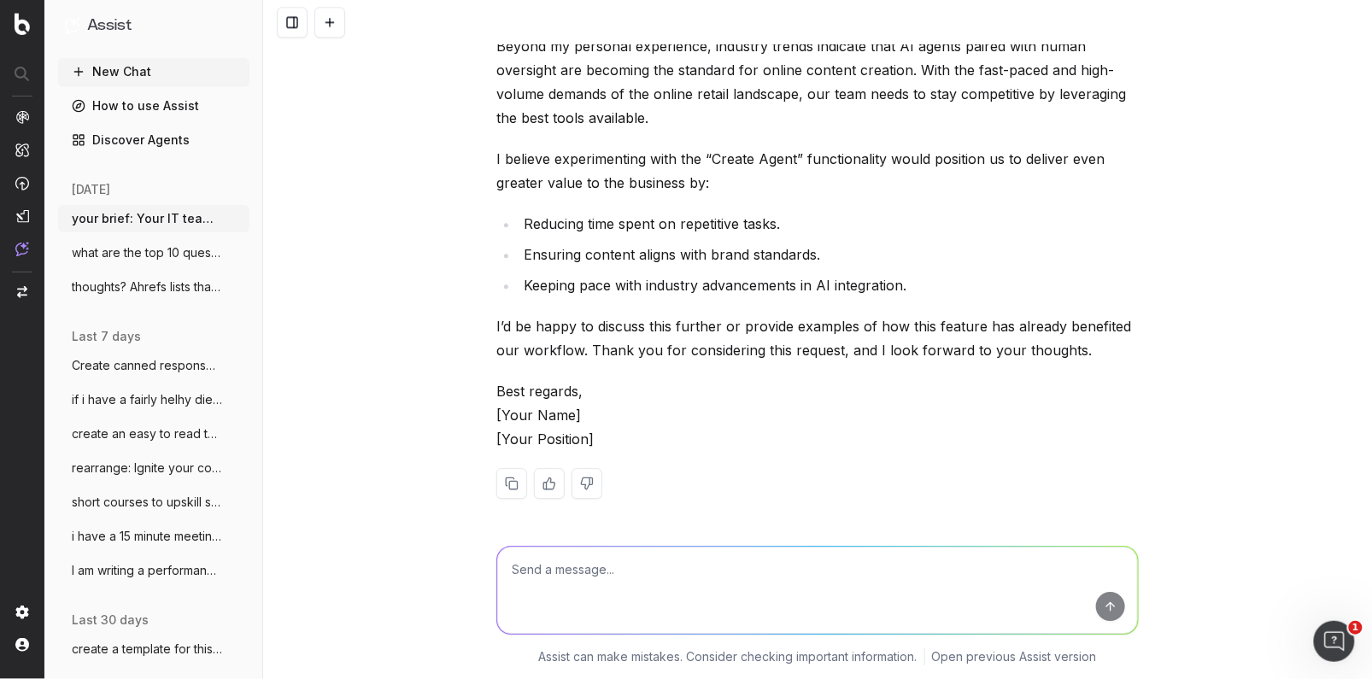
click at [551, 583] on textarea at bounding box center [817, 590] width 641 height 87
type textarea "are these facts accurate?"
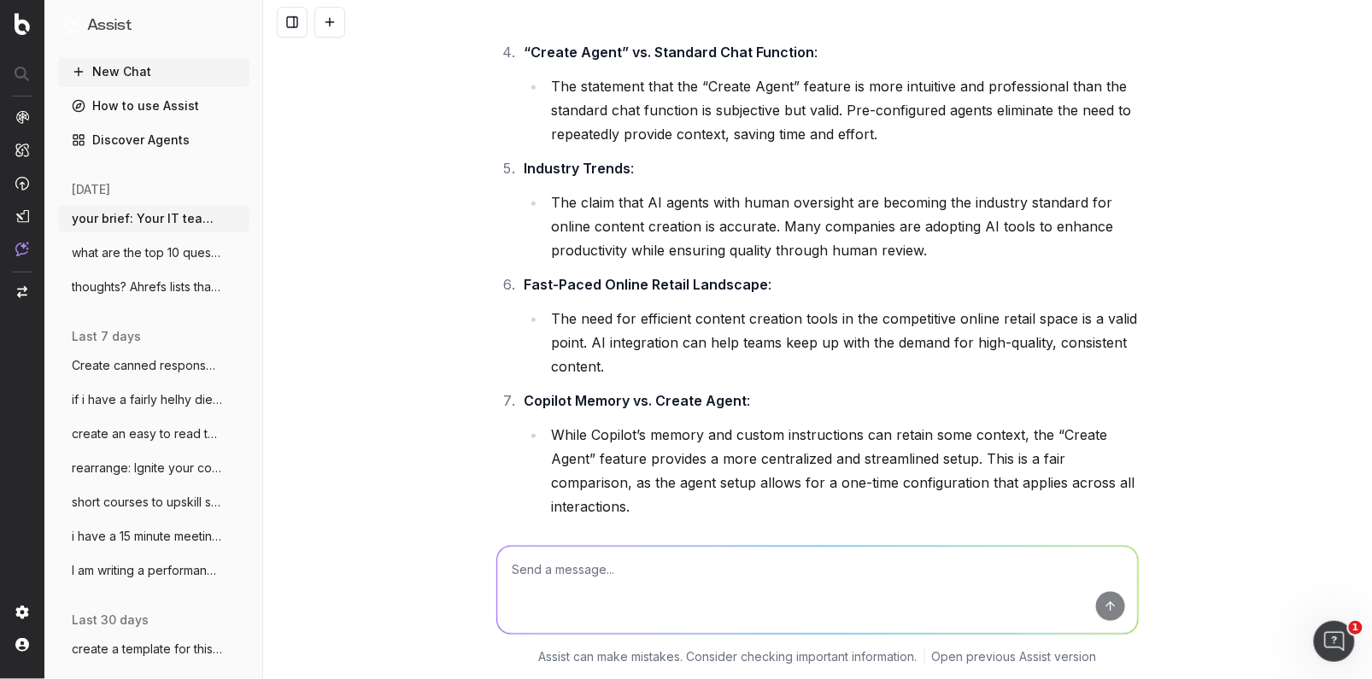
scroll to position [2457, 0]
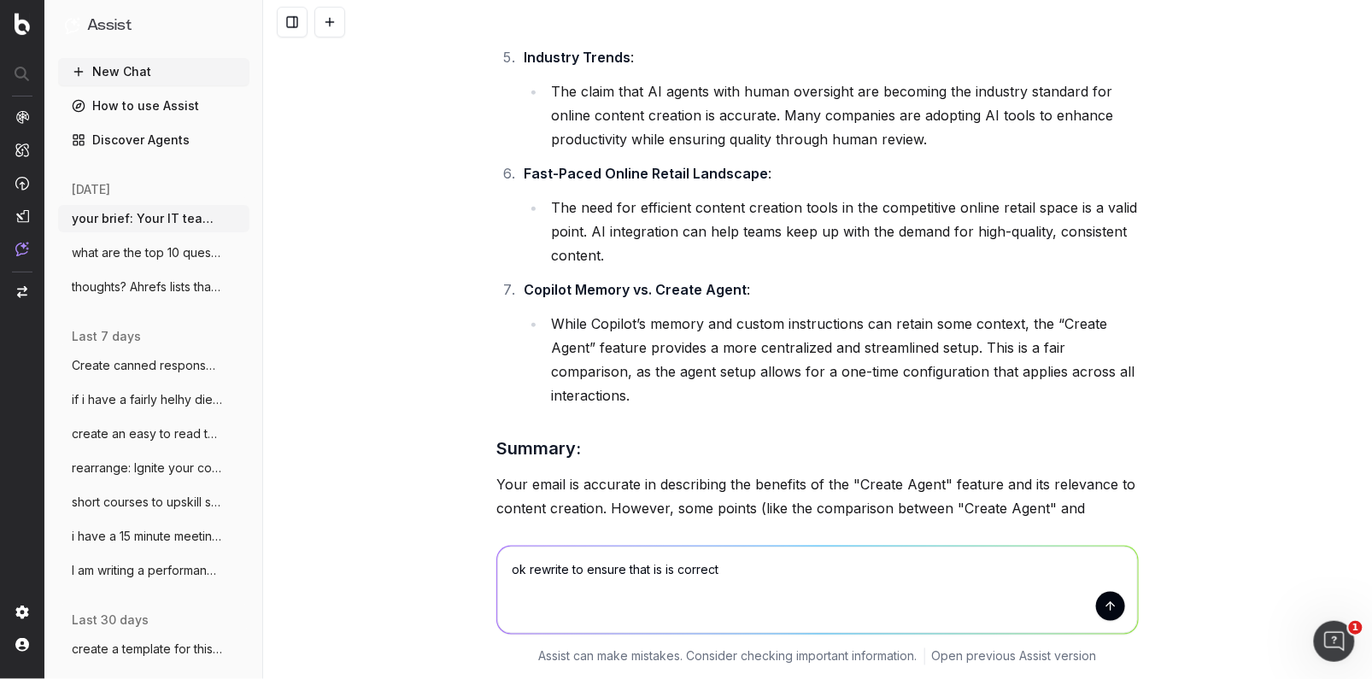
type textarea "ok rewrite to ensure that is is corrects"
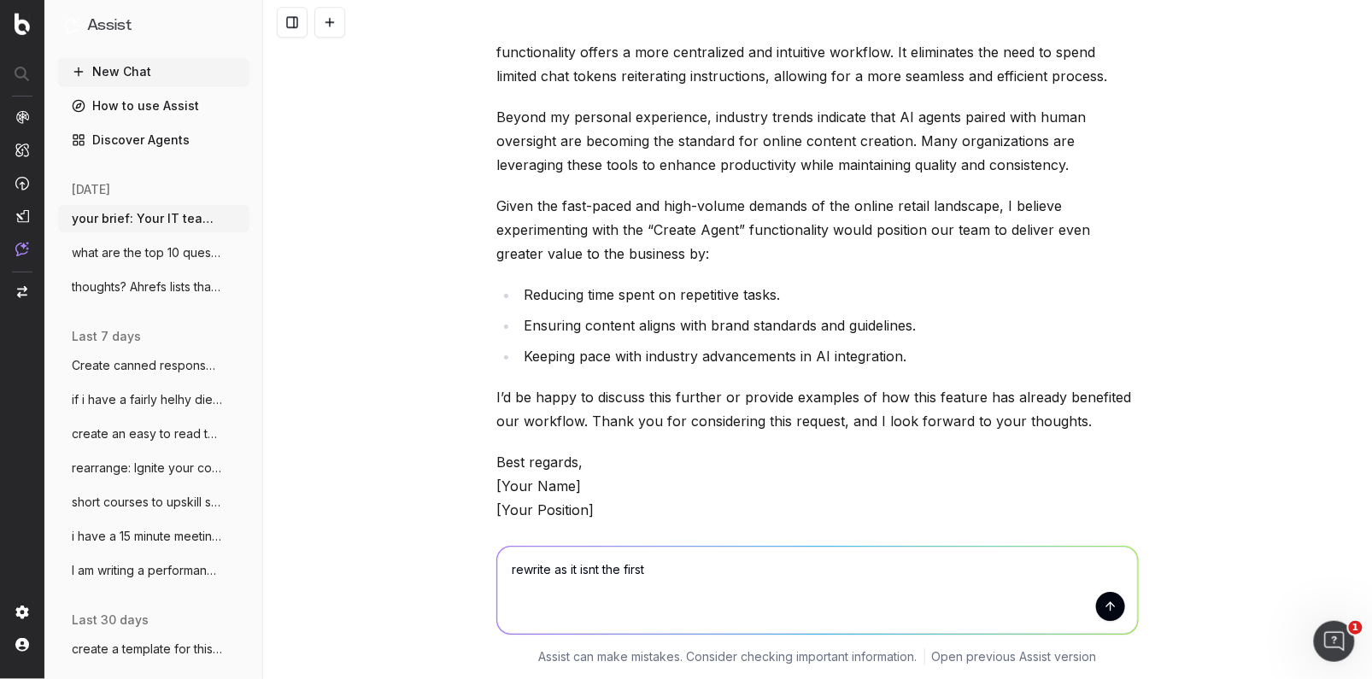
scroll to position [3783, 0]
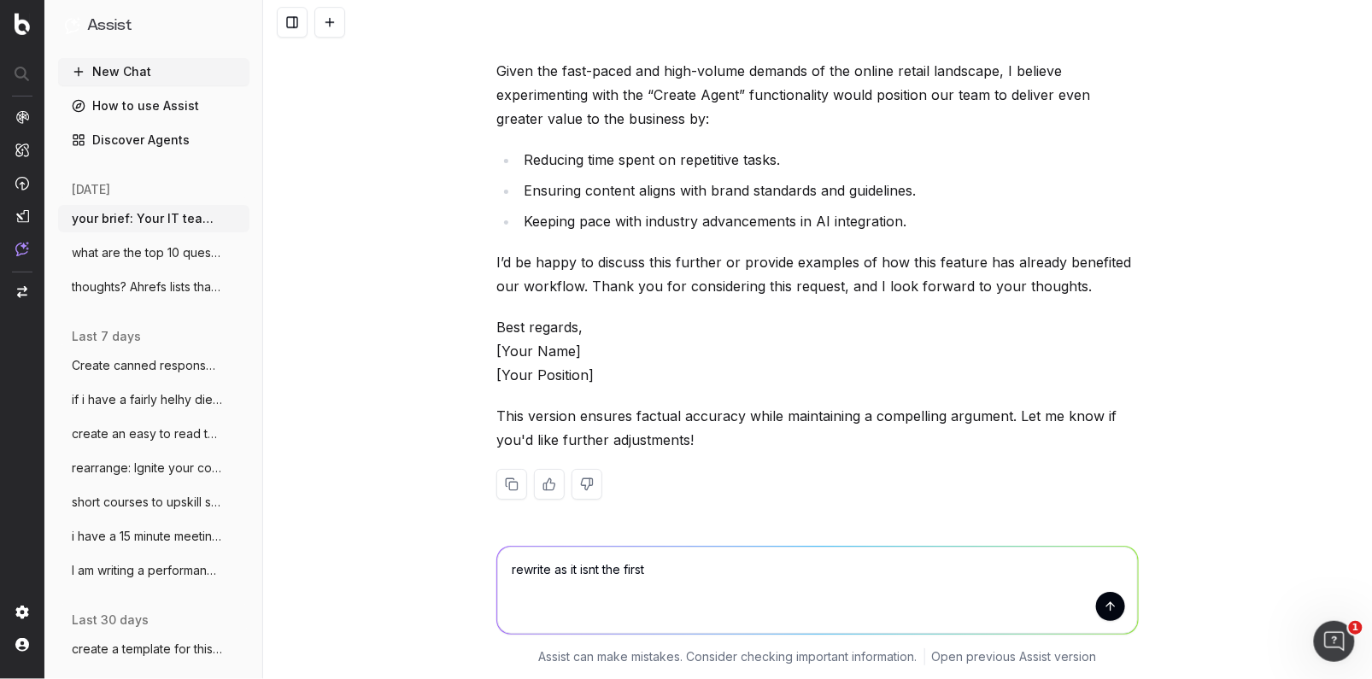
type textarea "rewrite as it isnt the first"
